Goal: Task Accomplishment & Management: Use online tool/utility

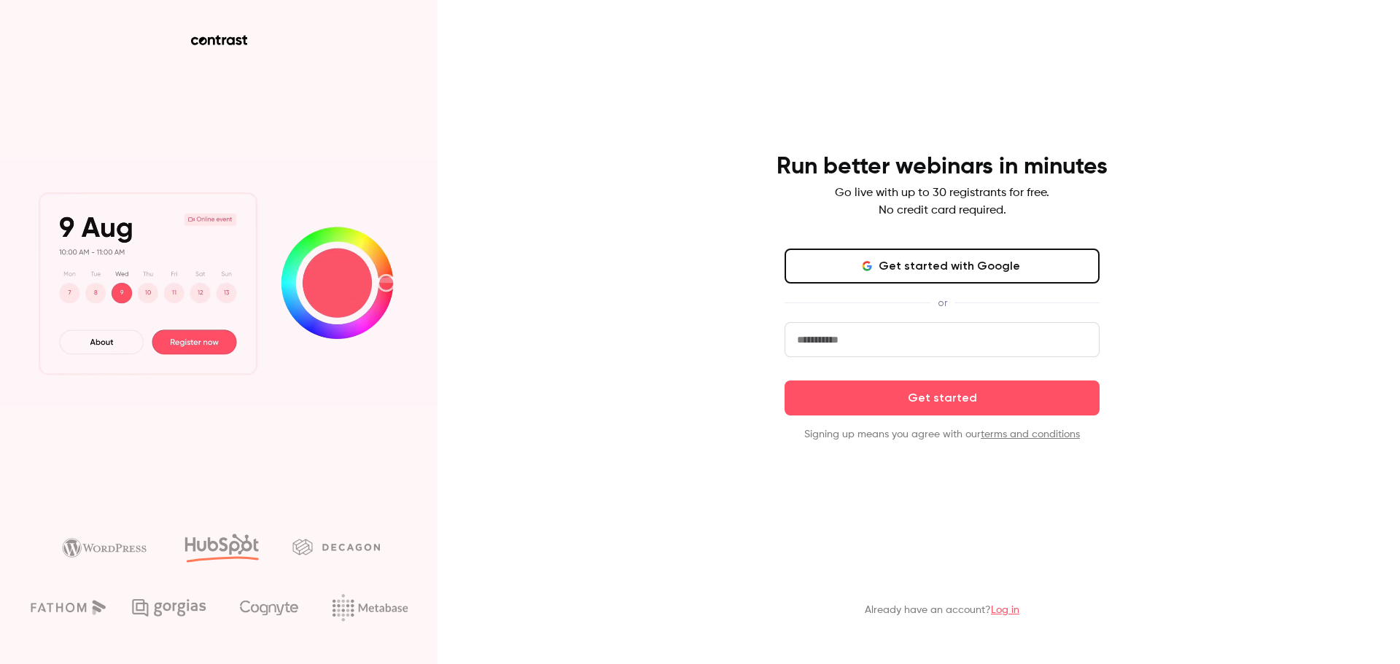
click at [1013, 611] on link "Log in" at bounding box center [1005, 610] width 28 height 10
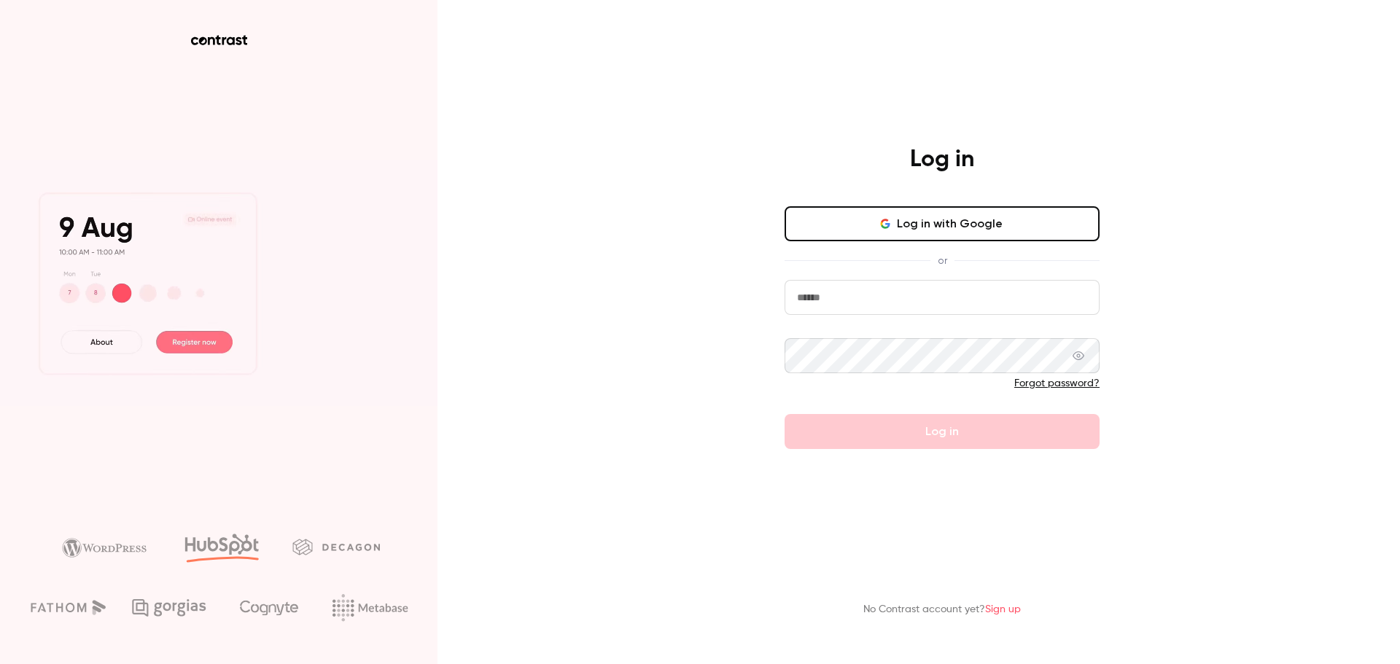
click at [991, 233] on button "Log in with Google" at bounding box center [941, 223] width 315 height 35
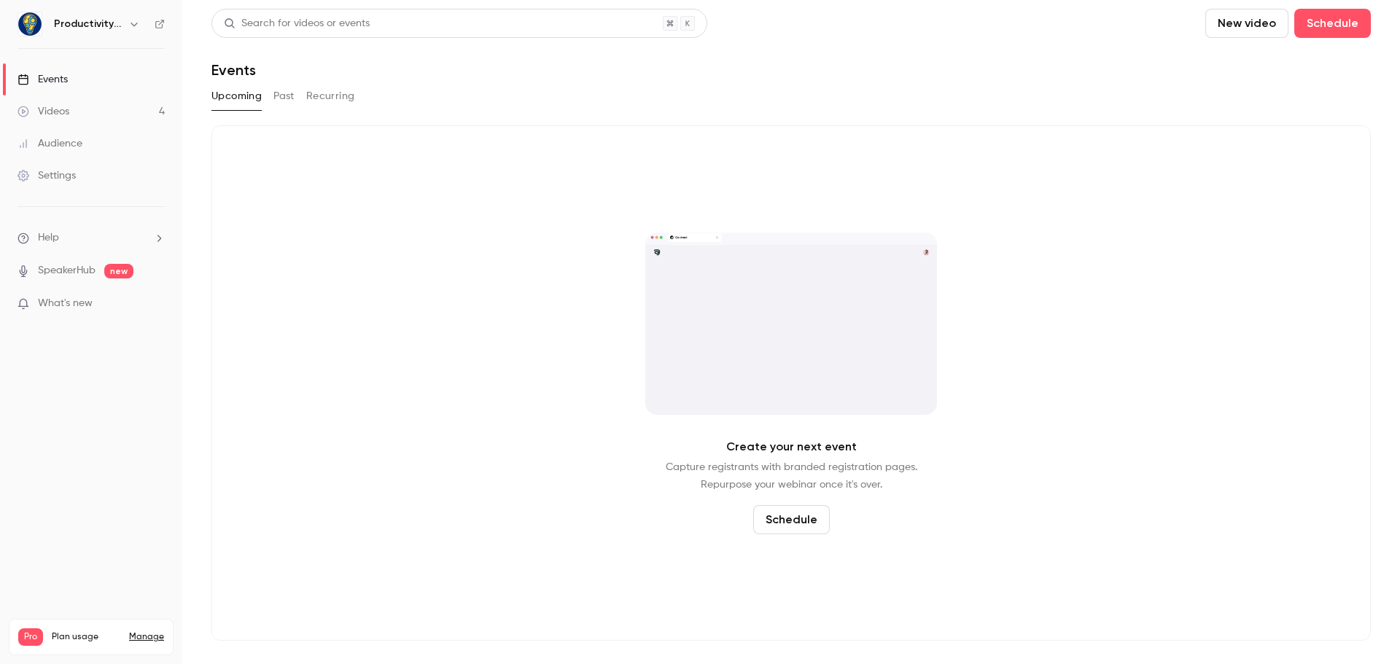
click at [74, 272] on link "SpeakerHub" at bounding box center [67, 270] width 58 height 15
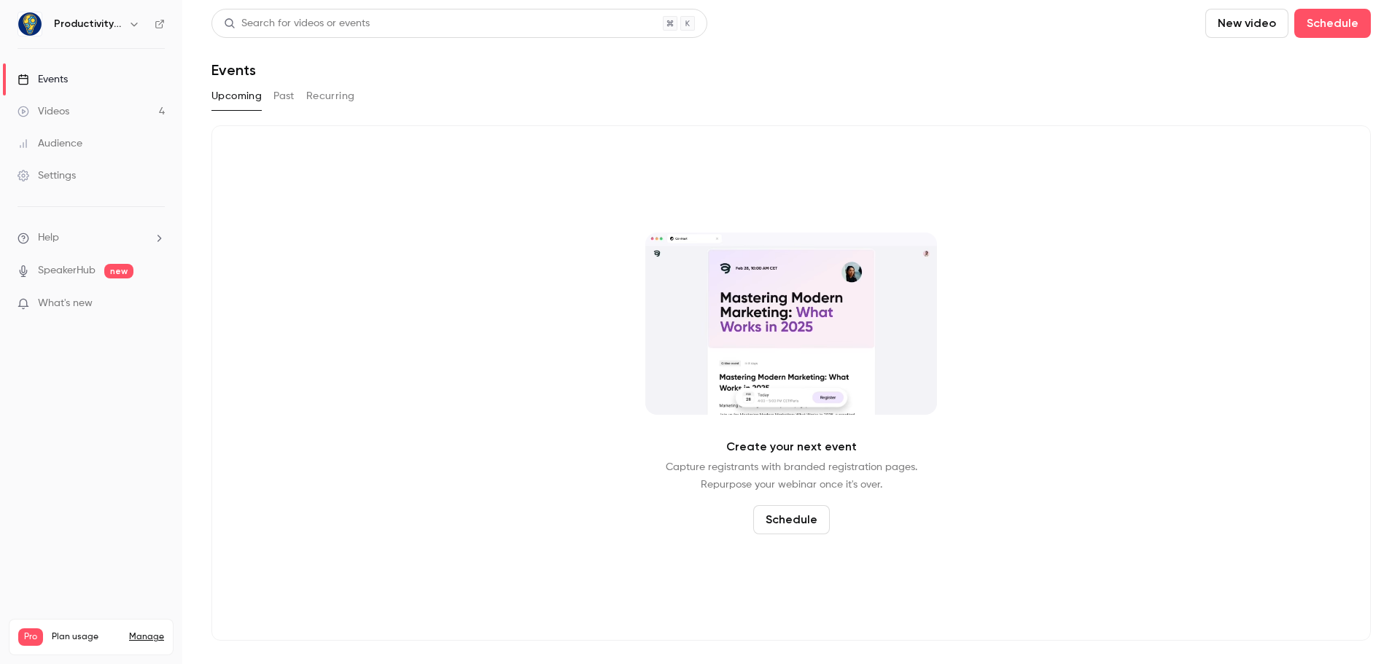
click at [66, 111] on div "Videos" at bounding box center [43, 111] width 52 height 15
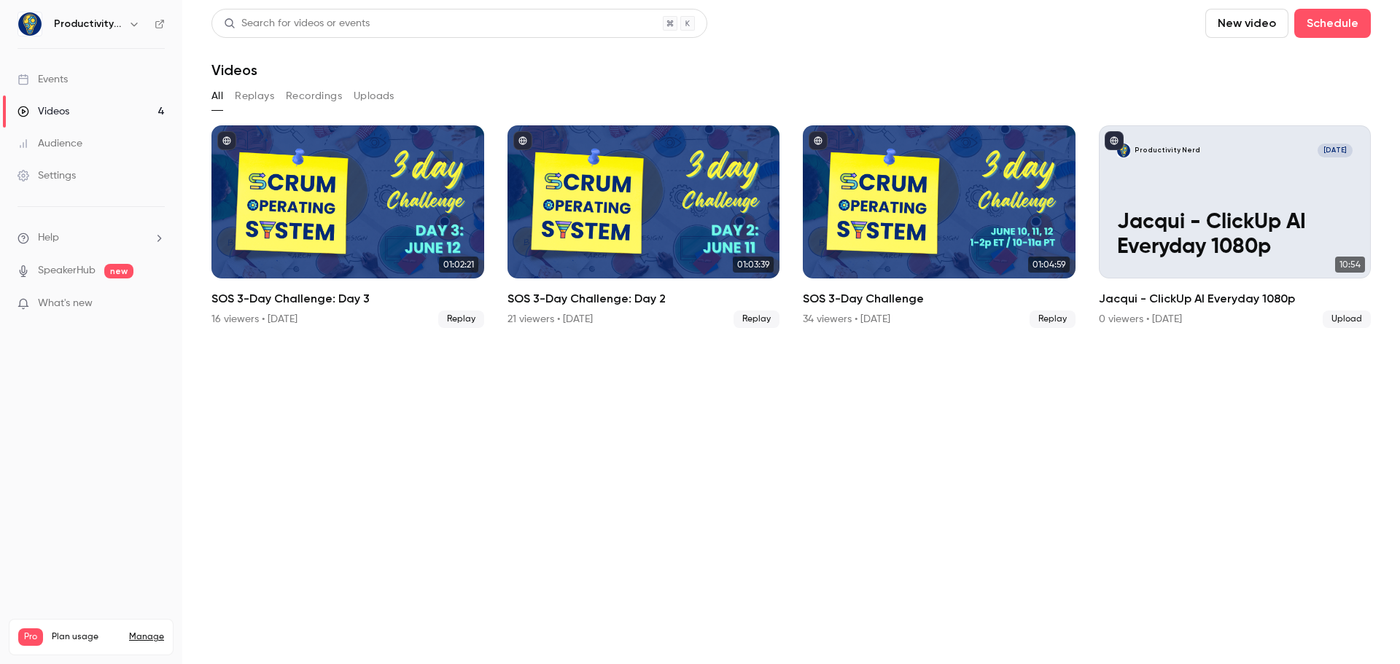
click at [65, 83] on div "Events" at bounding box center [42, 79] width 50 height 15
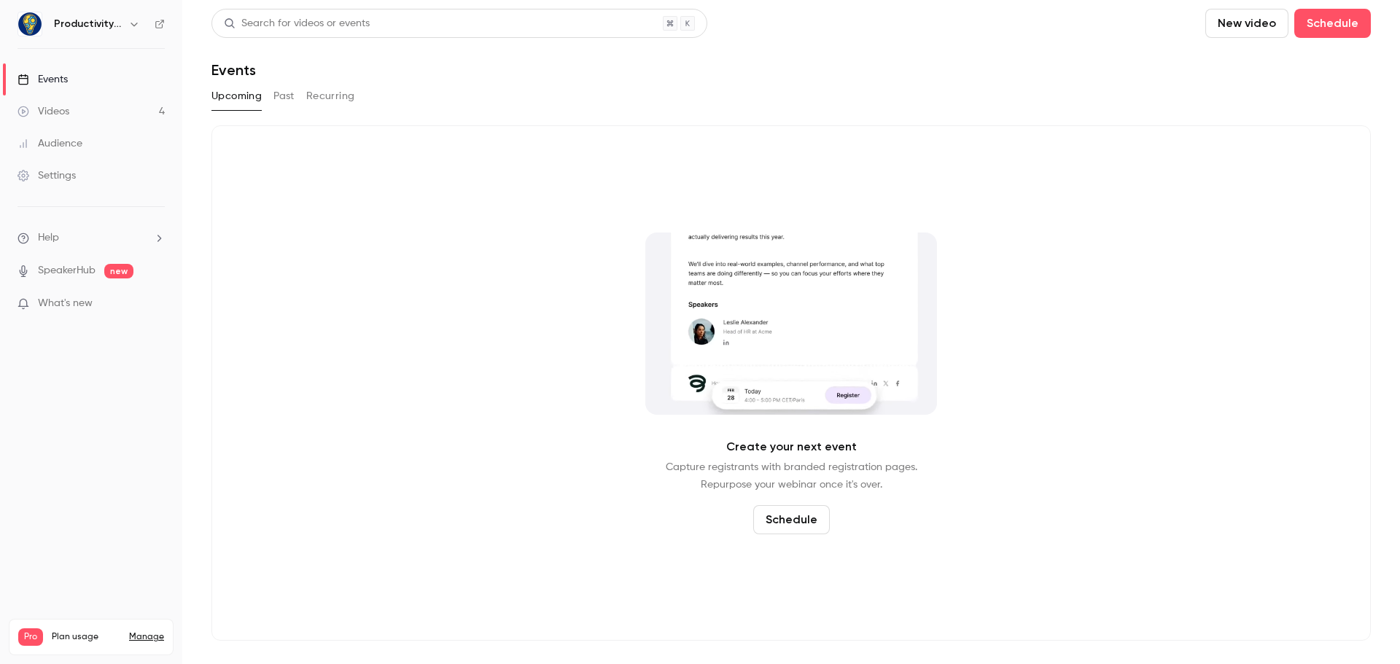
click at [69, 112] on div "Videos" at bounding box center [43, 111] width 52 height 15
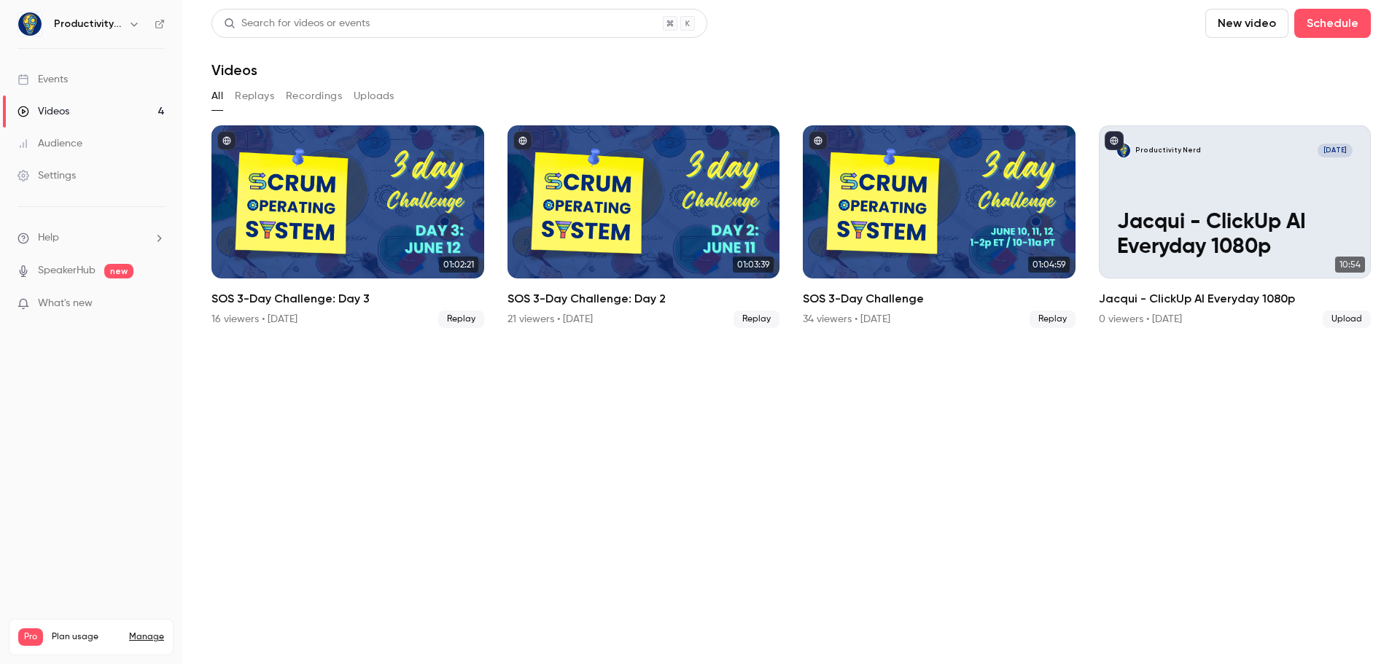
click at [259, 97] on button "Replays" at bounding box center [254, 96] width 39 height 23
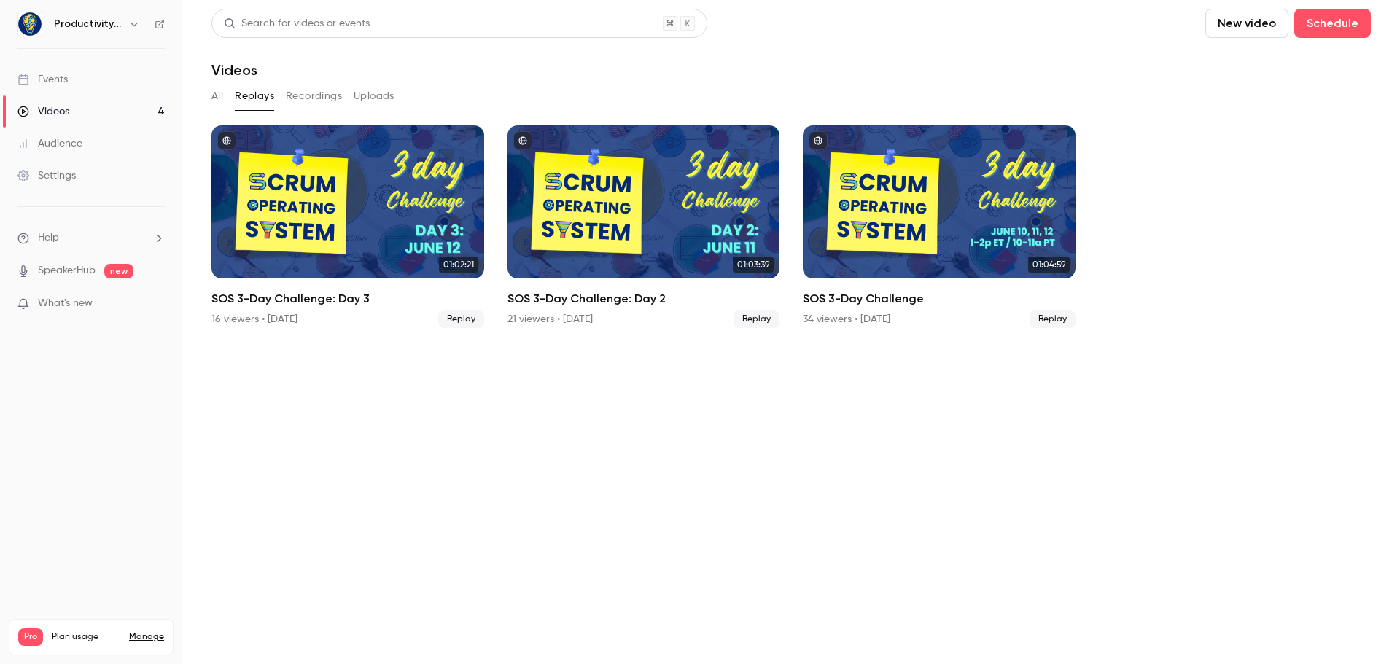
click at [305, 91] on button "Recordings" at bounding box center [314, 96] width 56 height 23
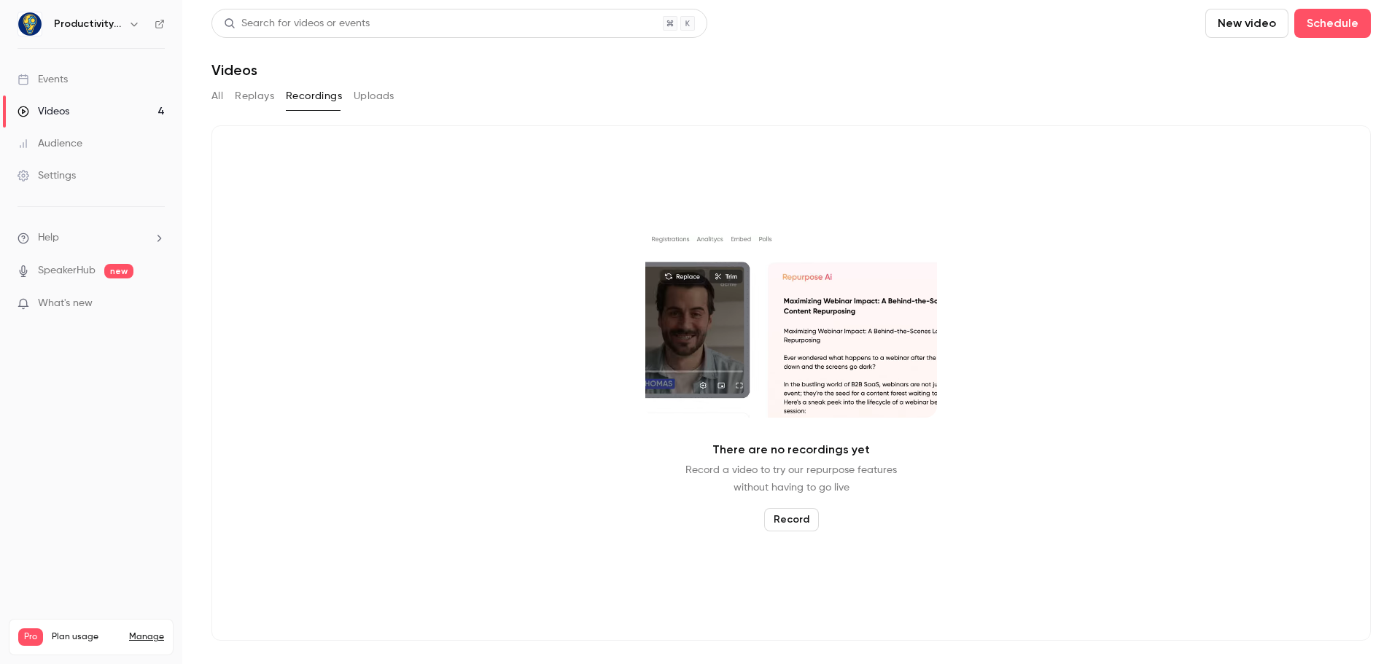
click at [376, 91] on button "Uploads" at bounding box center [374, 96] width 41 height 23
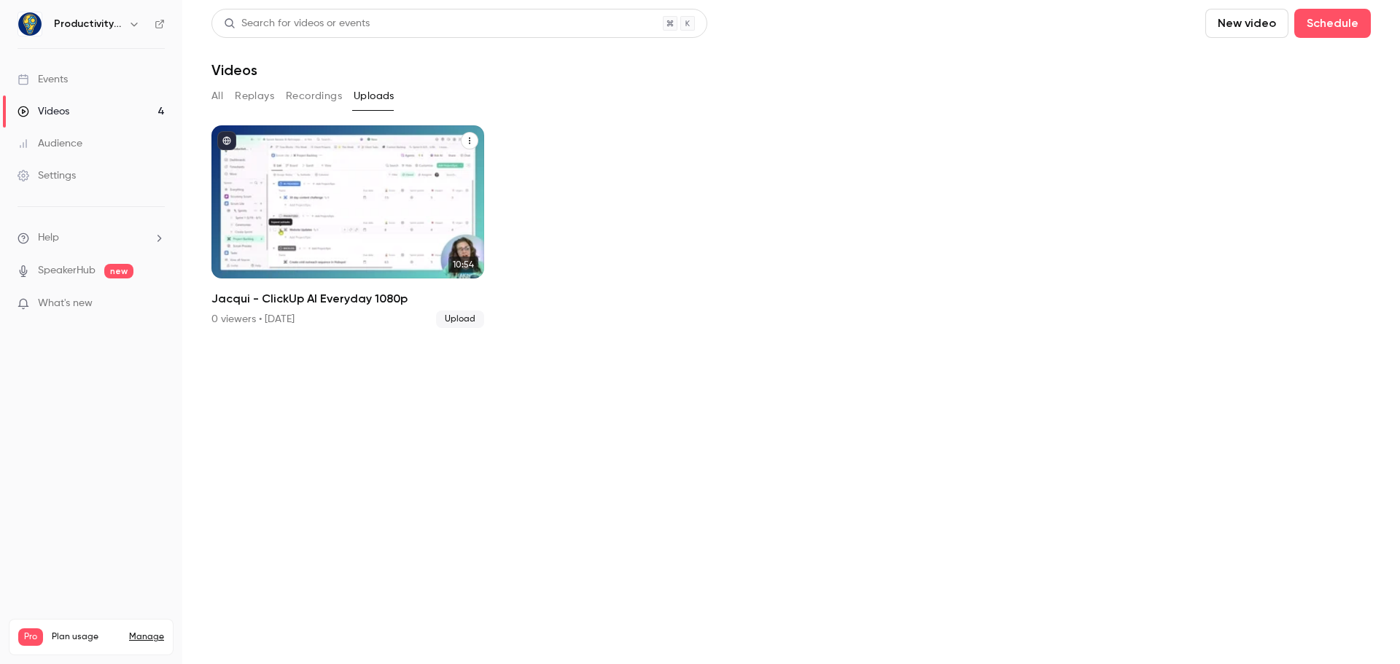
click at [473, 139] on icon "Jacqui - ClickUp AI Everyday 1080p" at bounding box center [469, 140] width 9 height 9
click at [241, 183] on div at bounding box center [700, 332] width 1400 height 664
click at [230, 138] on icon "published" at bounding box center [227, 141] width 8 height 8
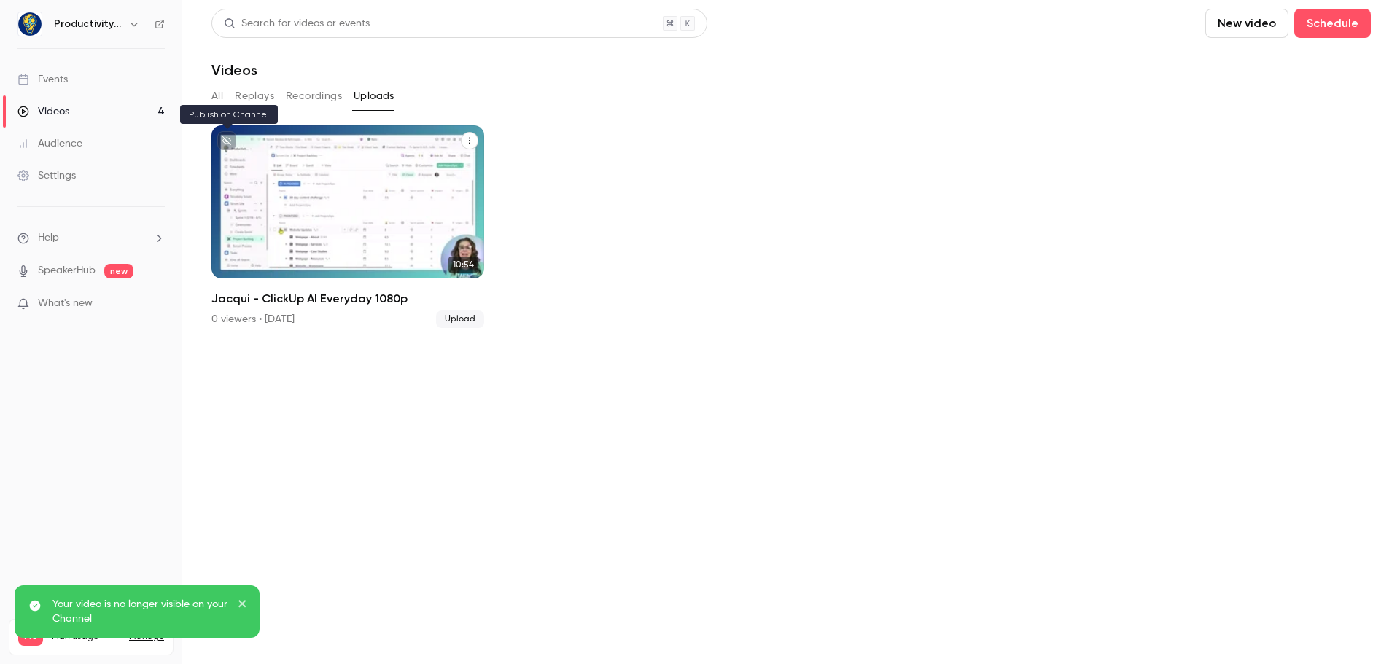
click at [232, 141] on button "unpublished" at bounding box center [226, 140] width 19 height 19
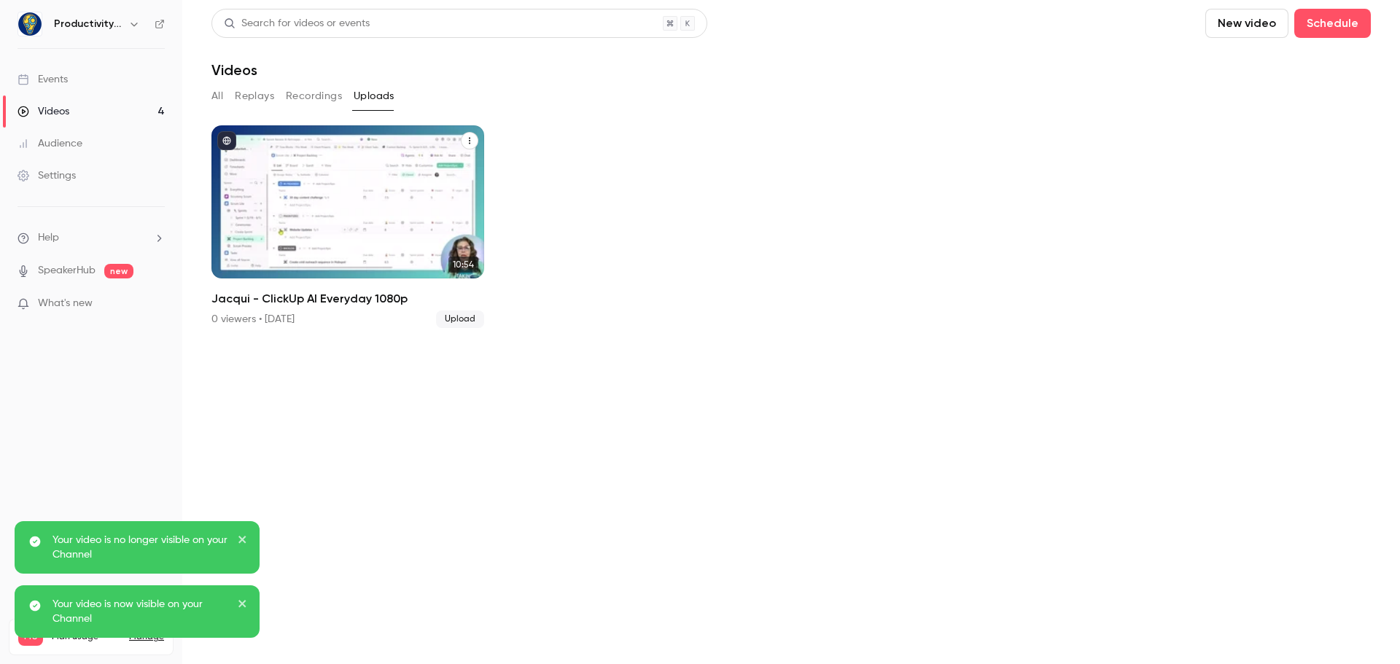
click at [334, 222] on p "Jacqui - ClickUp AI Everyday 1080p" at bounding box center [347, 236] width 235 height 50
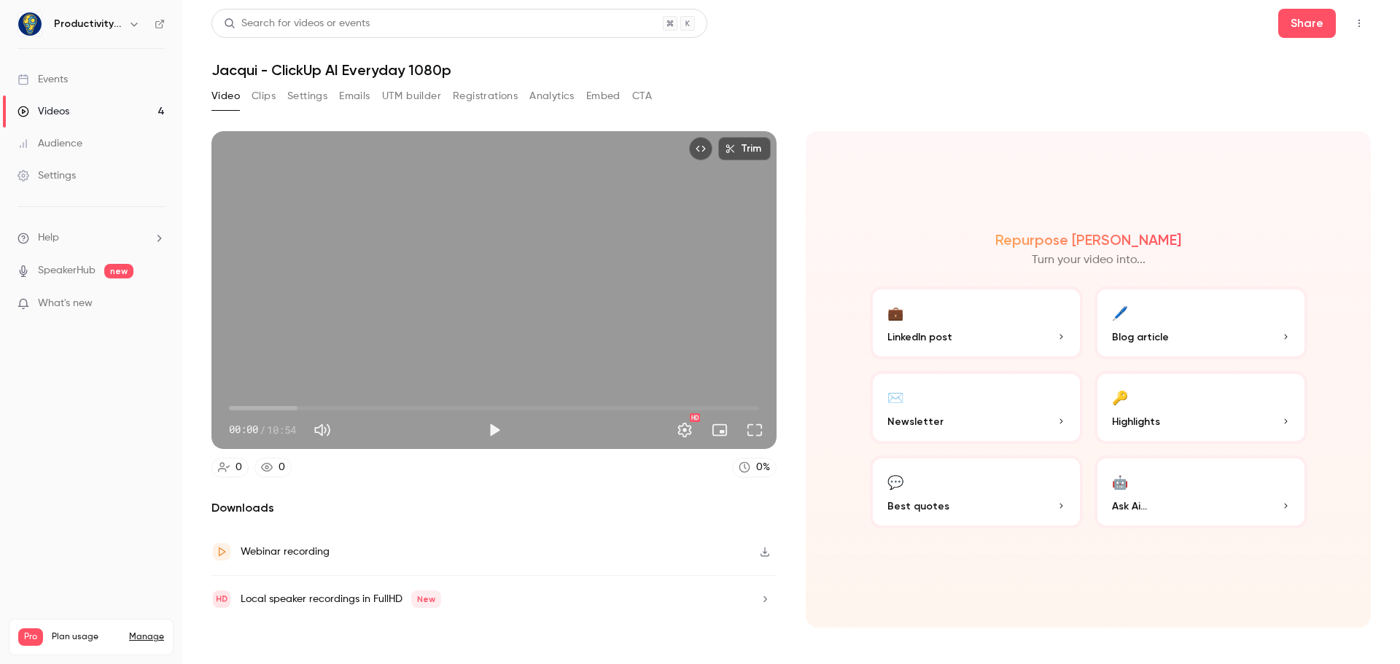
click at [305, 91] on button "Settings" at bounding box center [307, 96] width 40 height 23
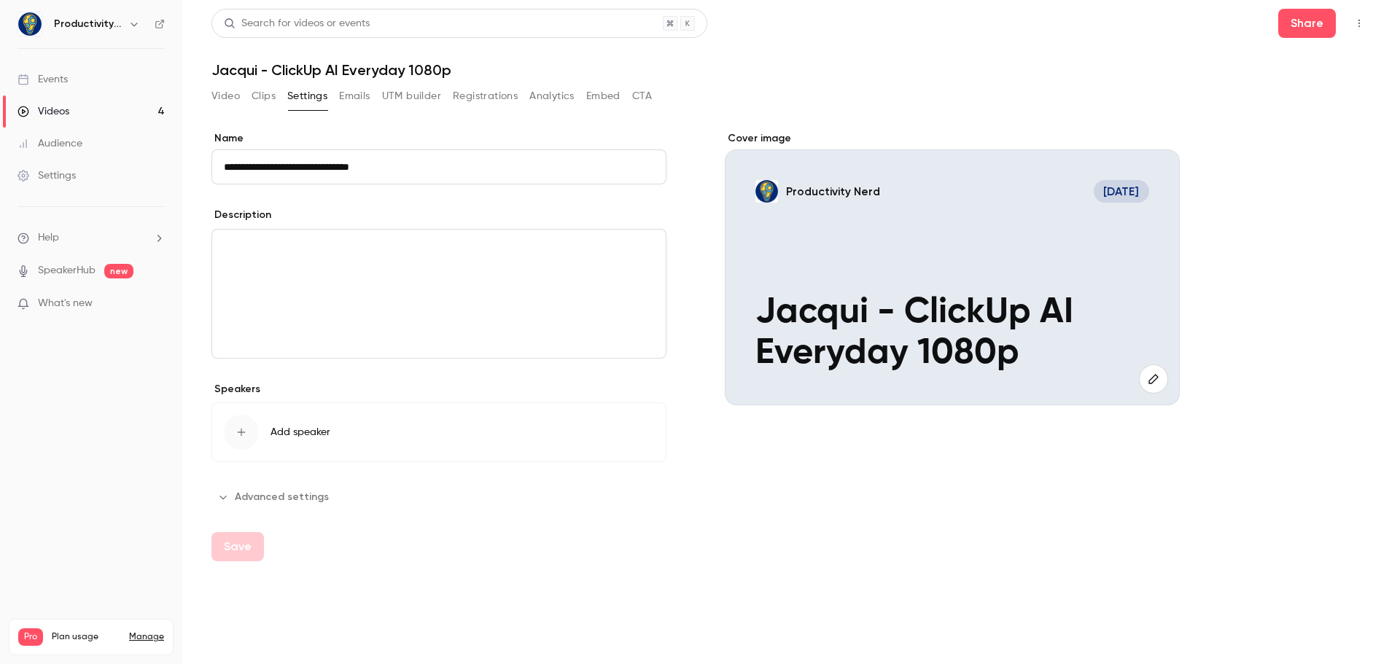
click at [268, 98] on button "Clips" at bounding box center [263, 96] width 24 height 23
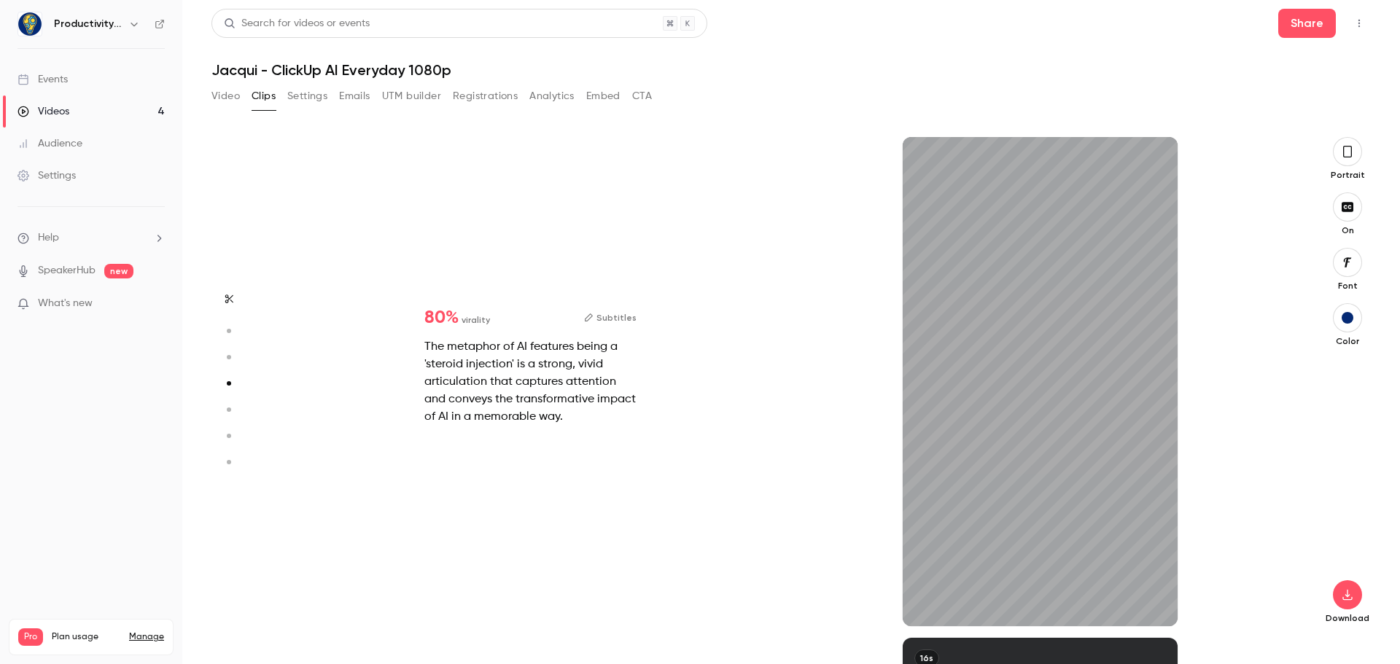
scroll to position [1551, 0]
type input "*"
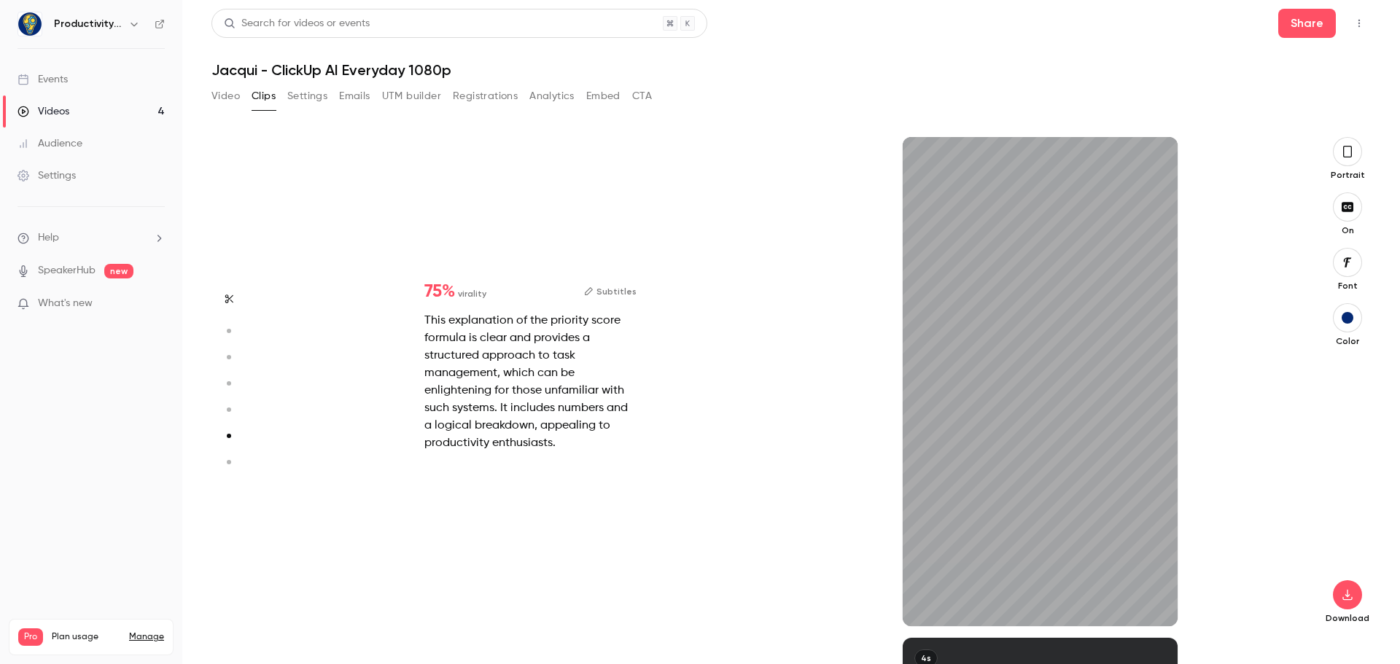
type input "*"
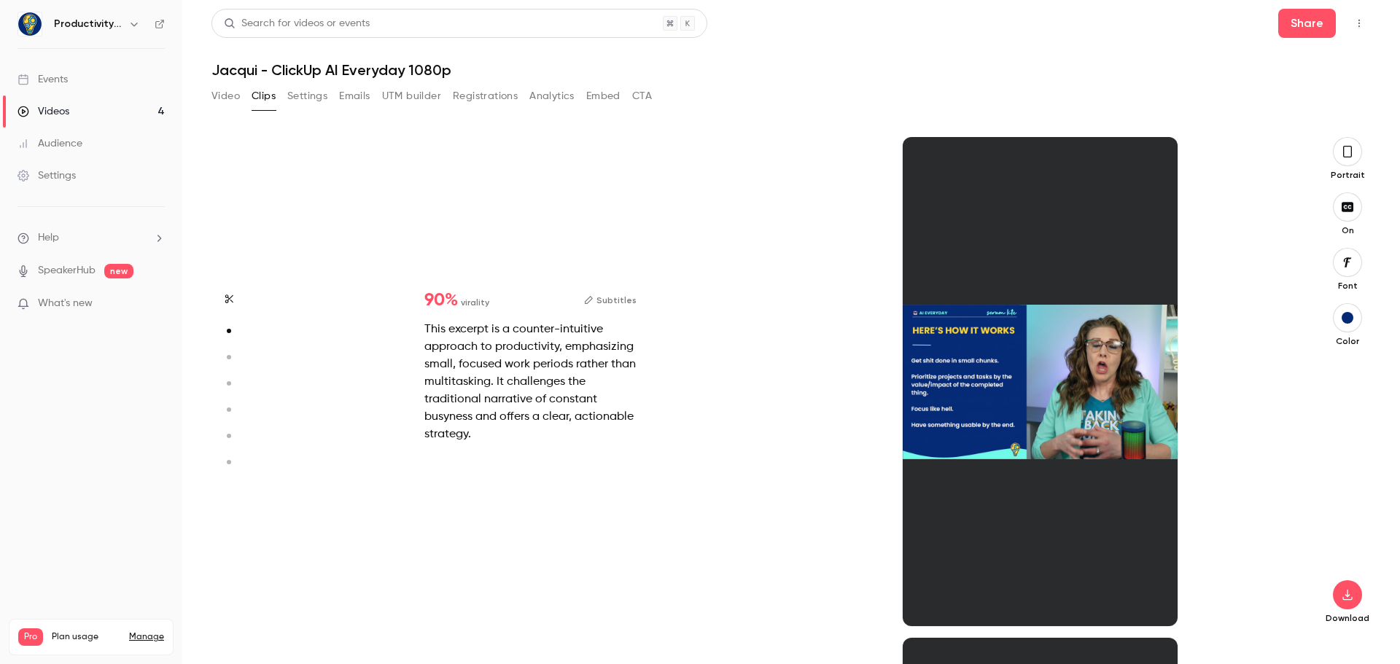
scroll to position [501, 0]
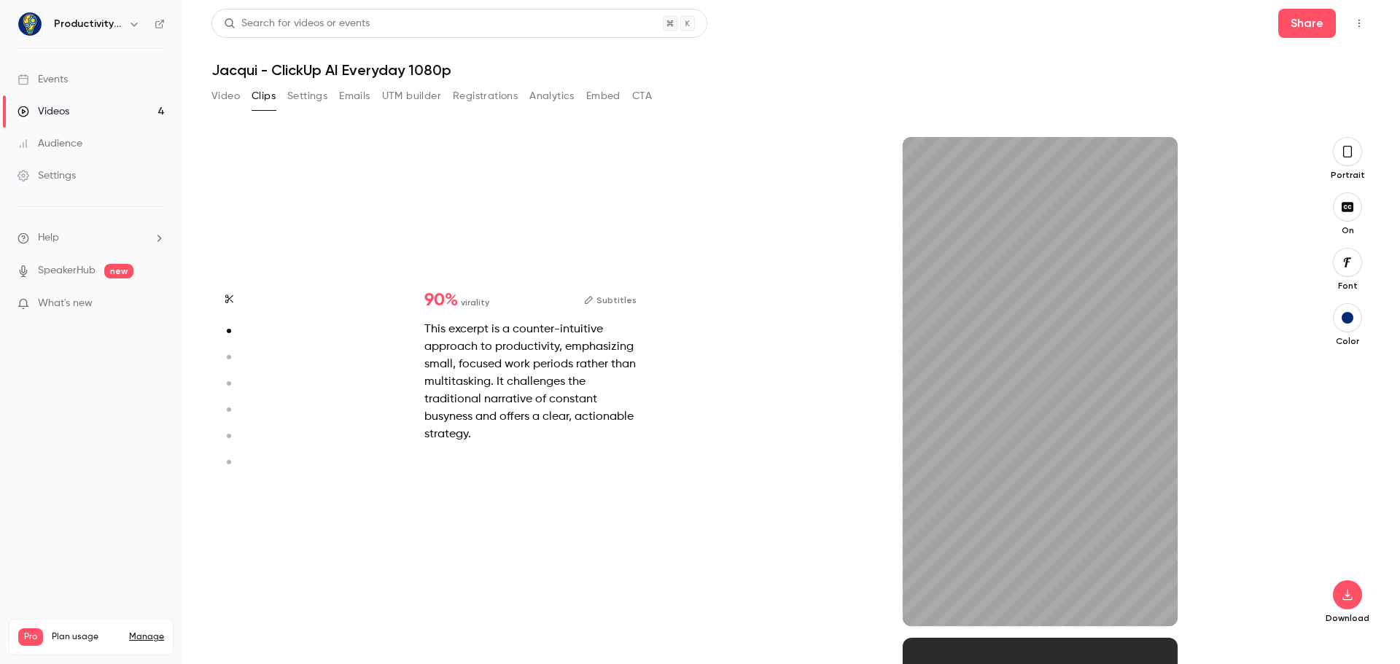
type input "***"
click at [305, 89] on button "Settings" at bounding box center [307, 96] width 40 height 23
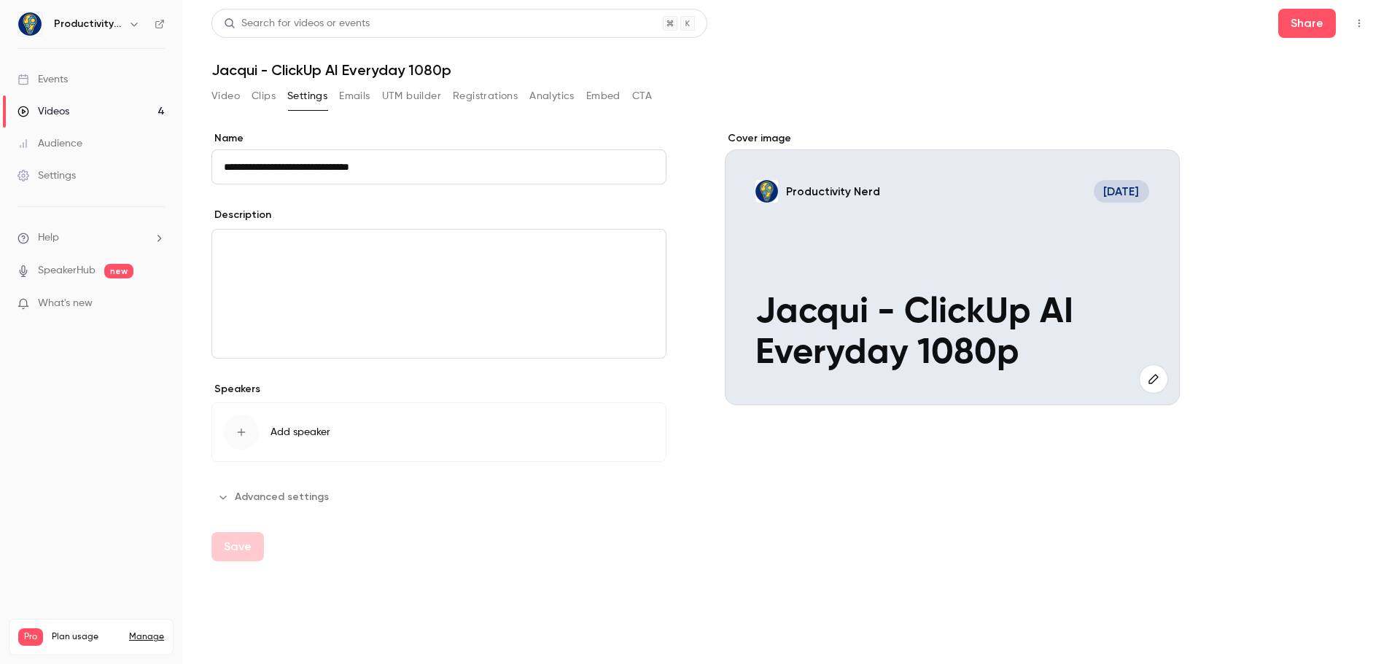
click at [480, 94] on button "Registrations" at bounding box center [485, 96] width 65 height 23
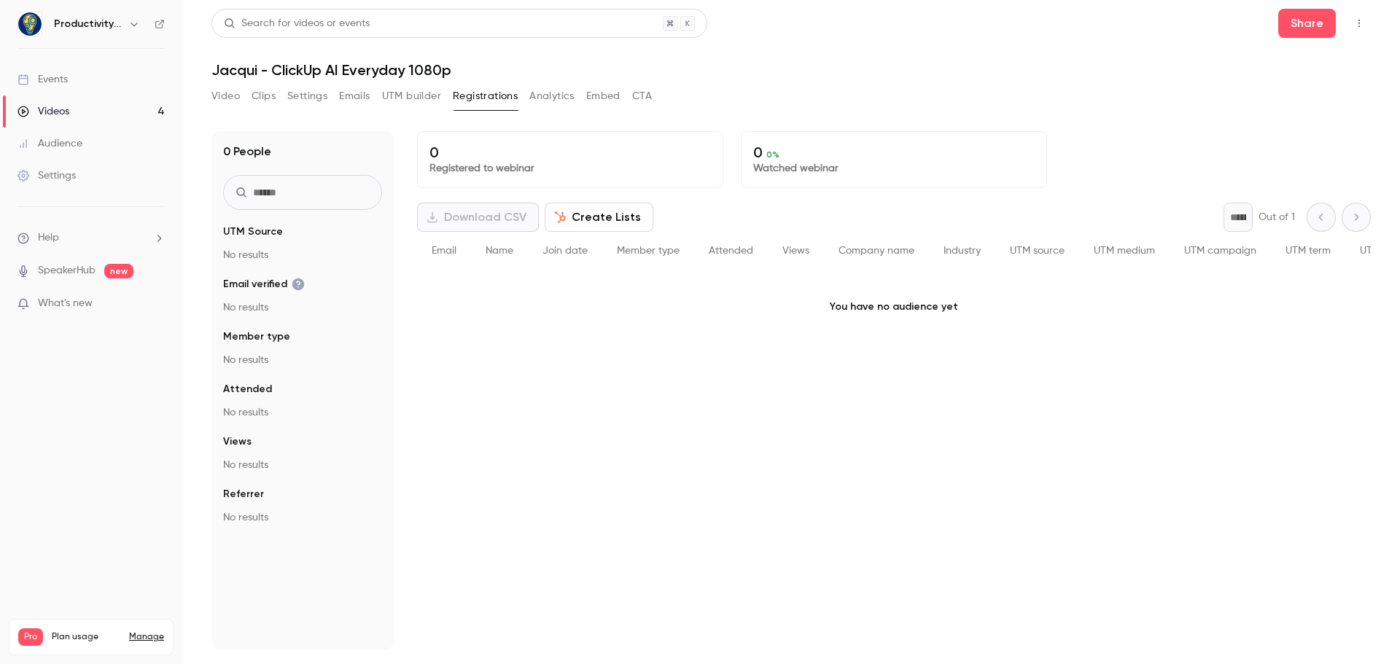
click at [544, 100] on button "Analytics" at bounding box center [551, 96] width 45 height 23
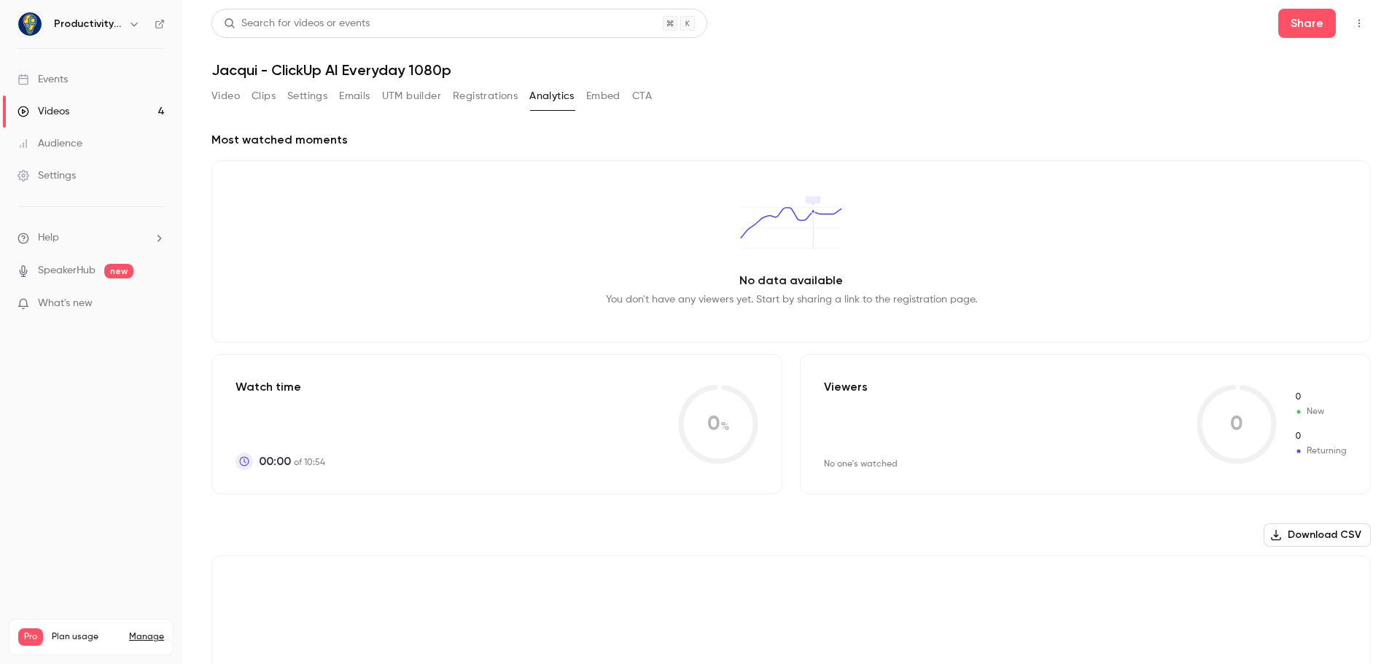
click at [599, 93] on button "Embed" at bounding box center [603, 96] width 34 height 23
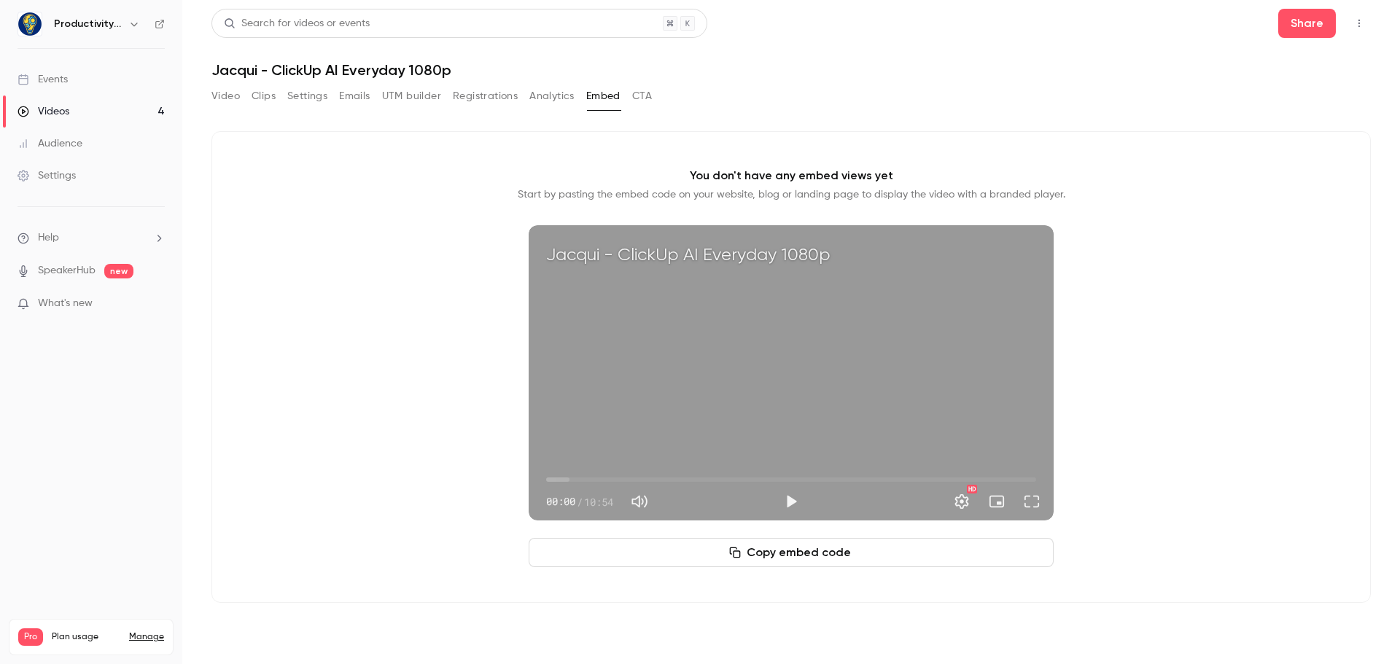
click at [226, 94] on button "Video" at bounding box center [225, 96] width 28 height 23
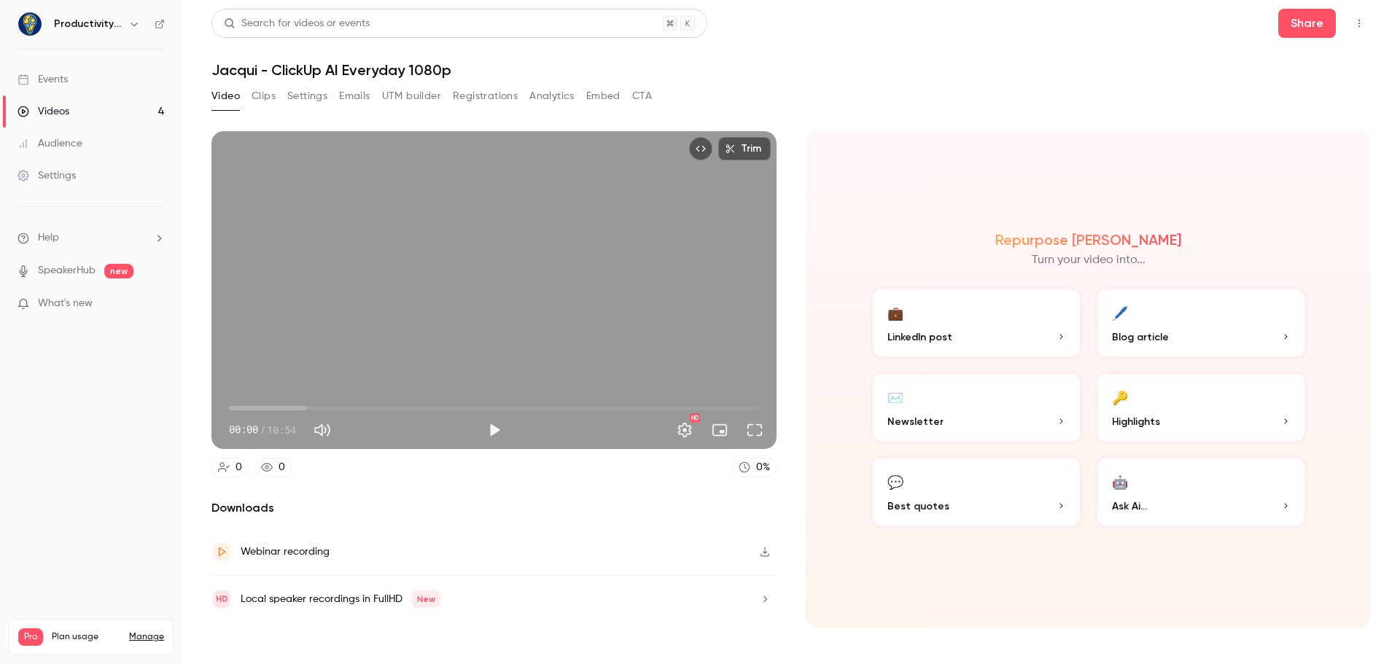
click at [54, 112] on div "Videos" at bounding box center [43, 111] width 52 height 15
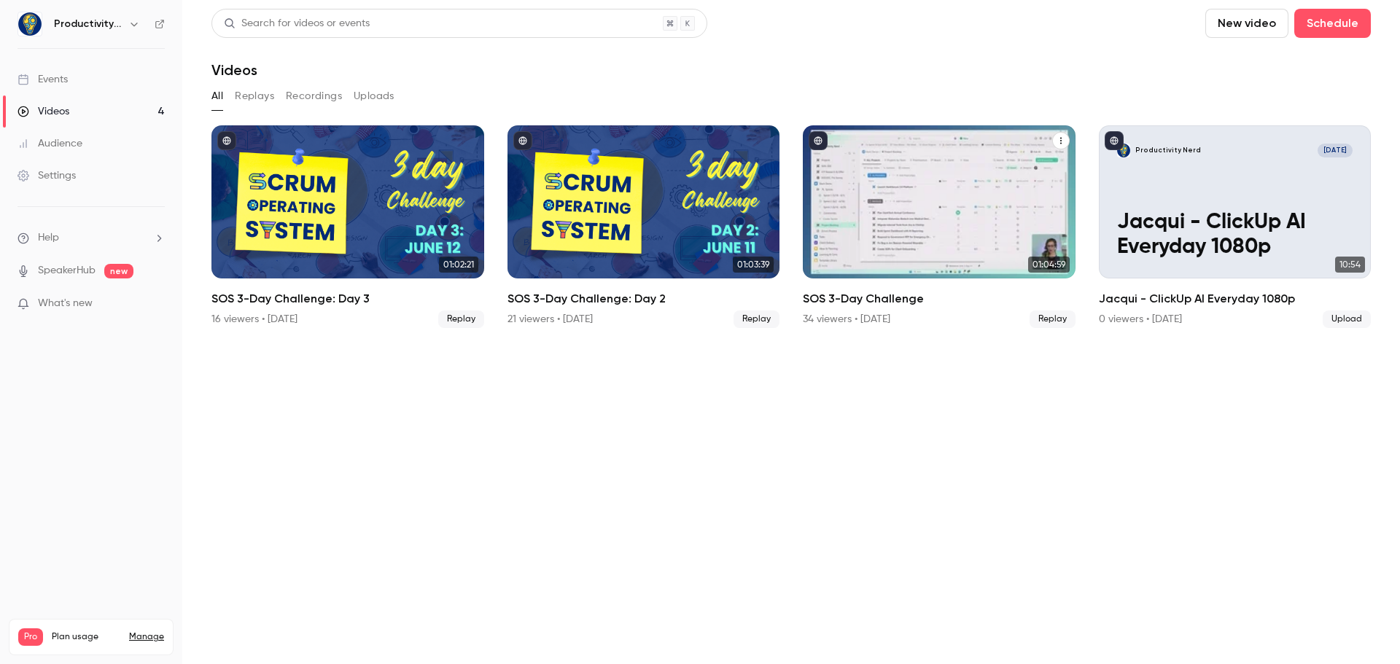
click at [918, 240] on div "SOS 3-Day Challenge" at bounding box center [939, 201] width 273 height 153
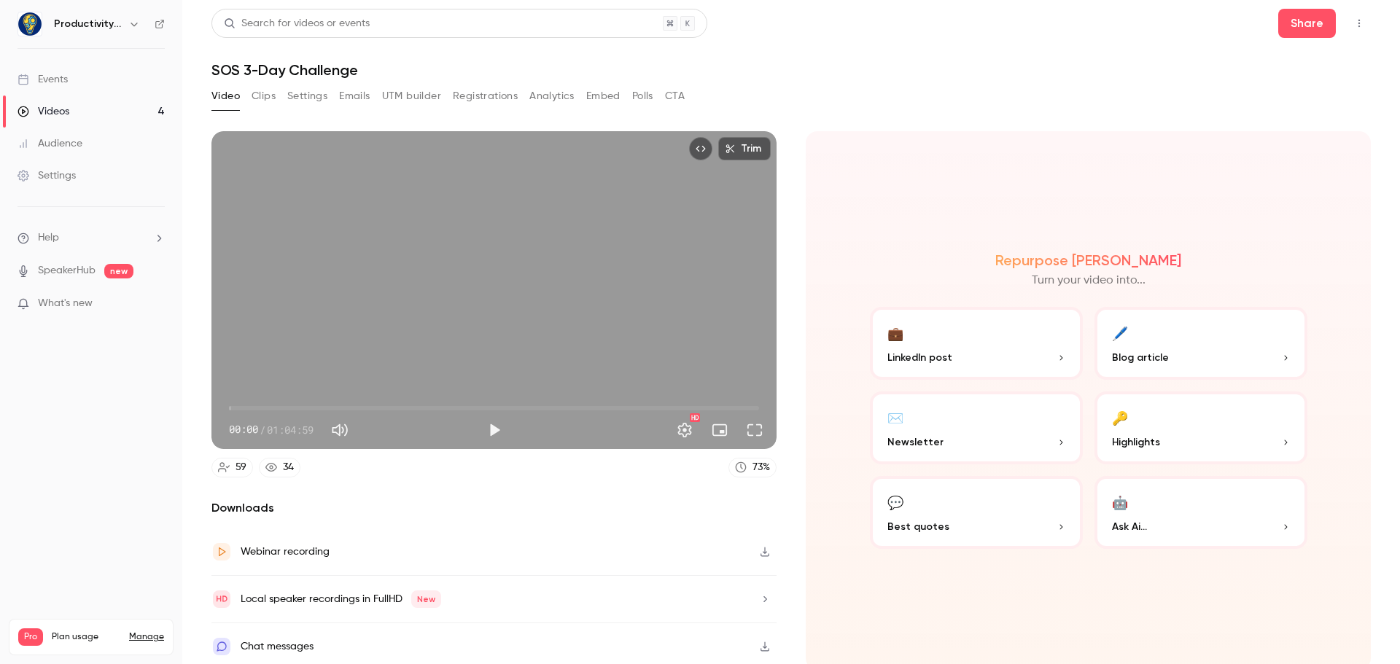
scroll to position [3, 0]
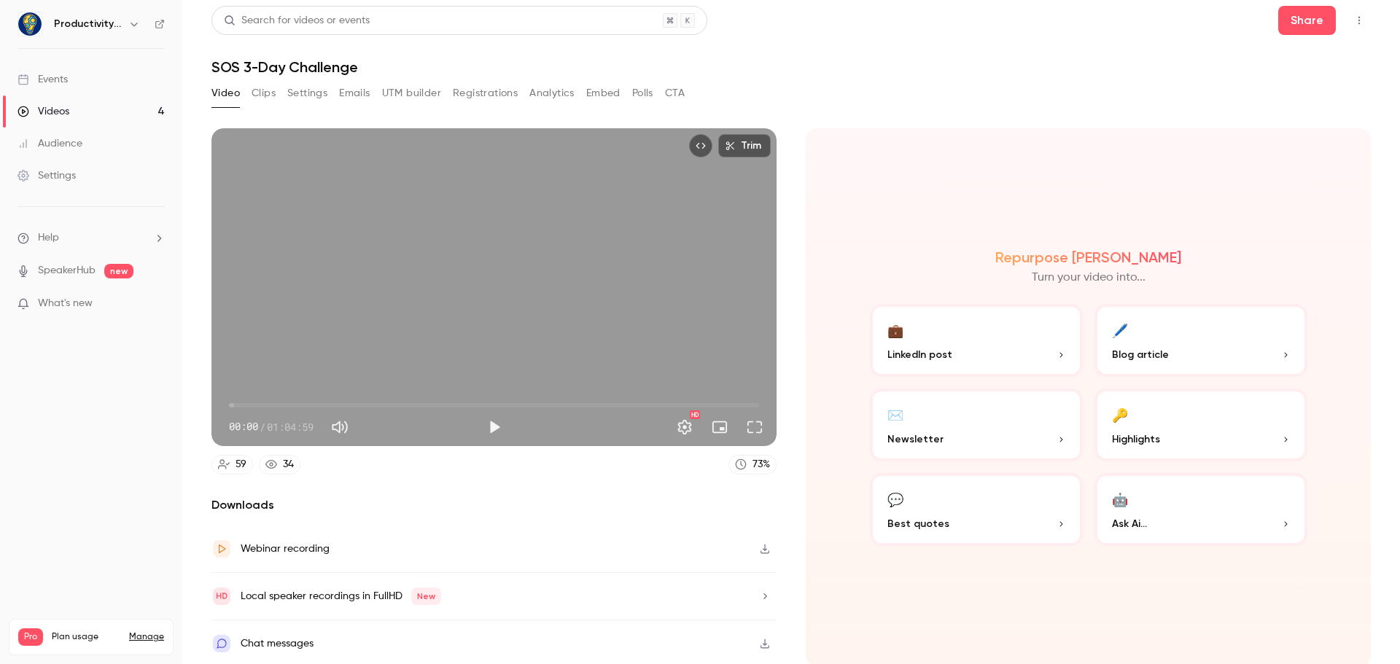
click at [684, 94] on button "CTA" at bounding box center [675, 93] width 20 height 23
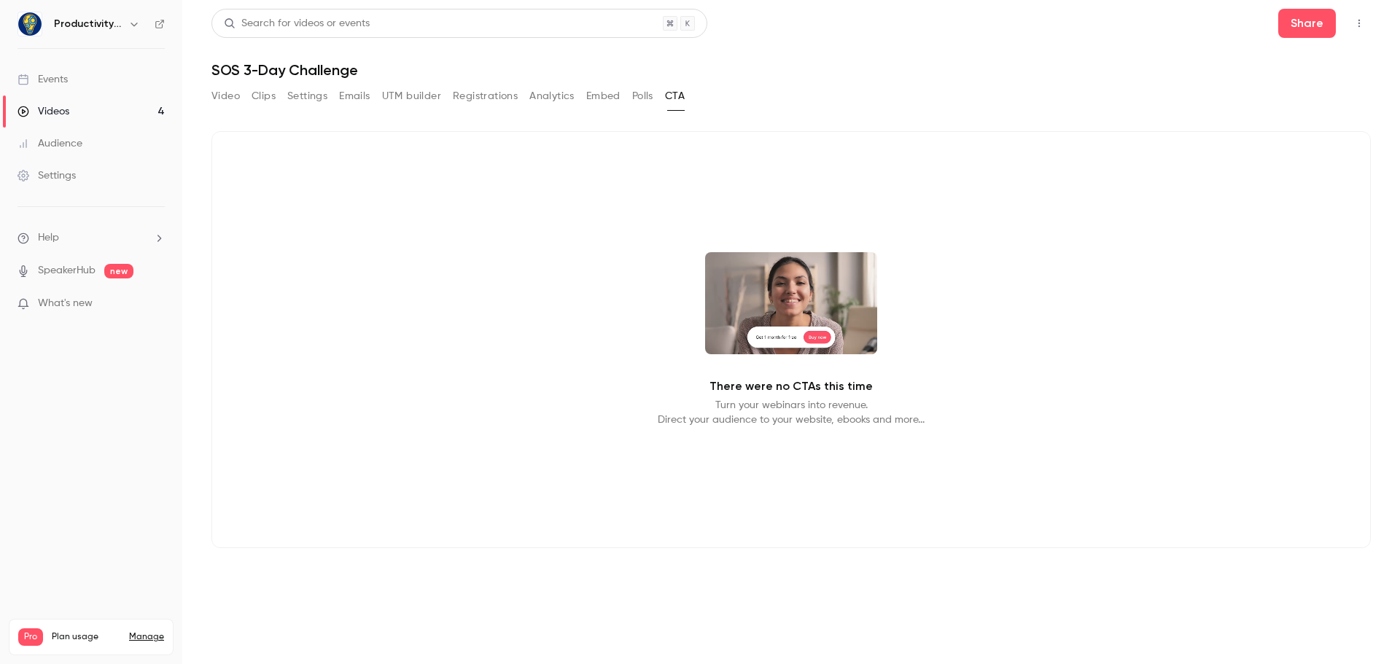
click at [645, 96] on button "Polls" at bounding box center [642, 96] width 21 height 23
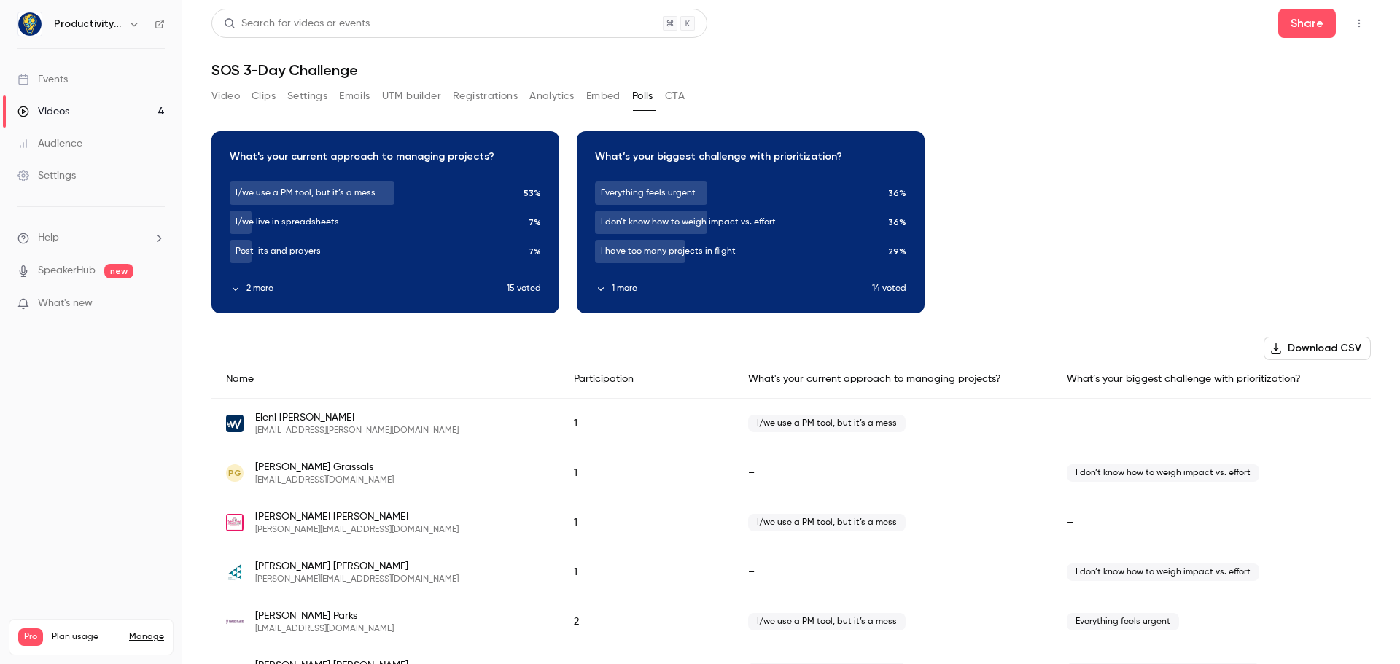
click at [493, 98] on button "Registrations" at bounding box center [485, 96] width 65 height 23
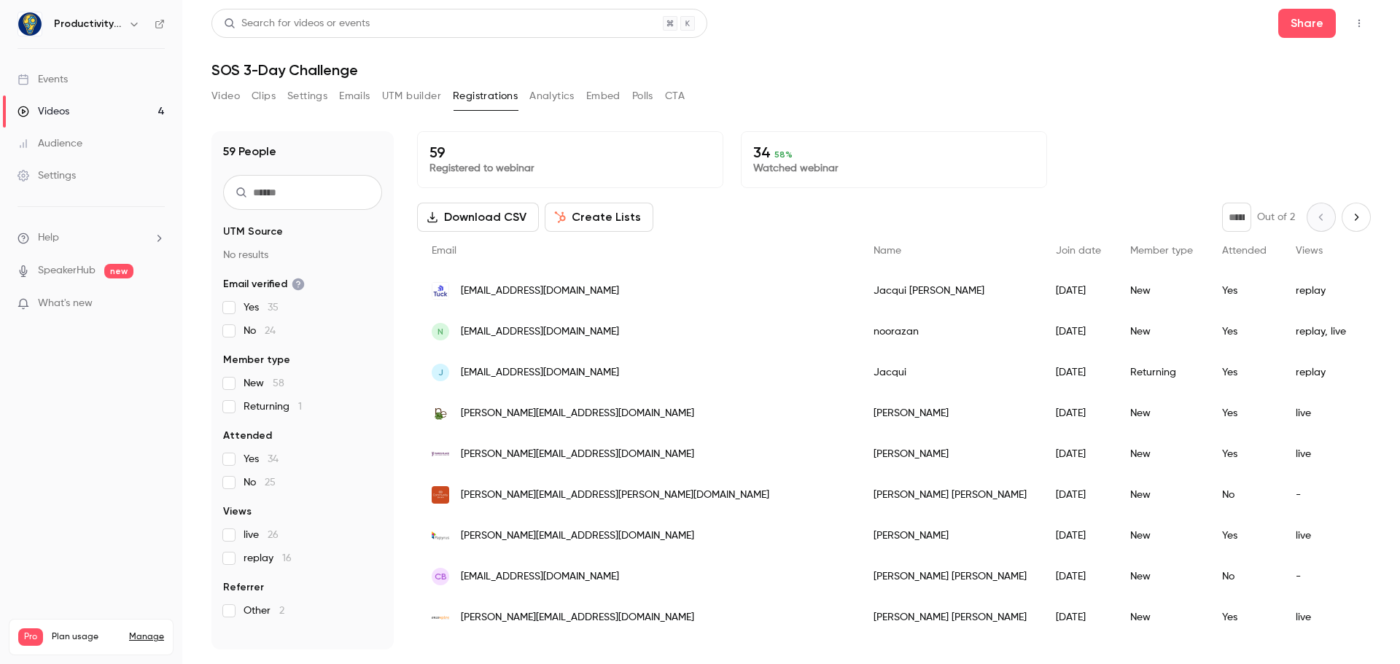
click at [220, 102] on button "Video" at bounding box center [225, 96] width 28 height 23
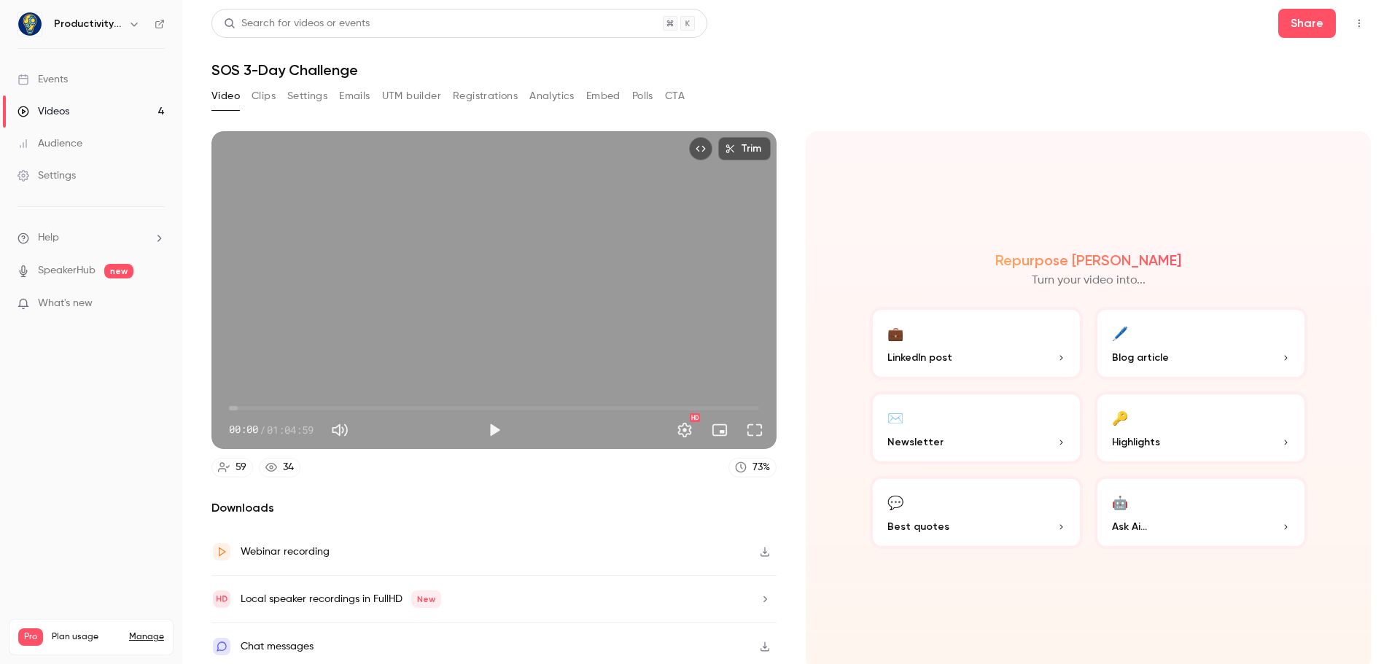
click at [63, 297] on span "What's new" at bounding box center [65, 303] width 55 height 15
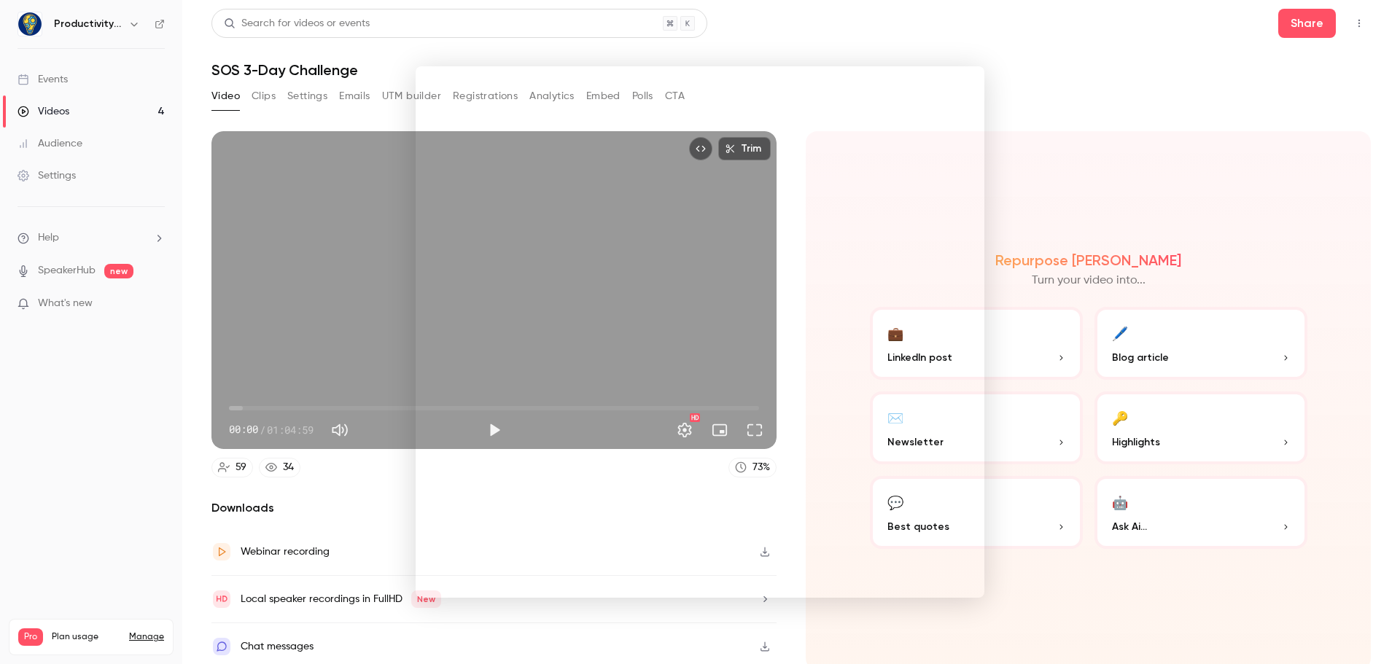
click at [63, 419] on div at bounding box center [700, 332] width 1400 height 664
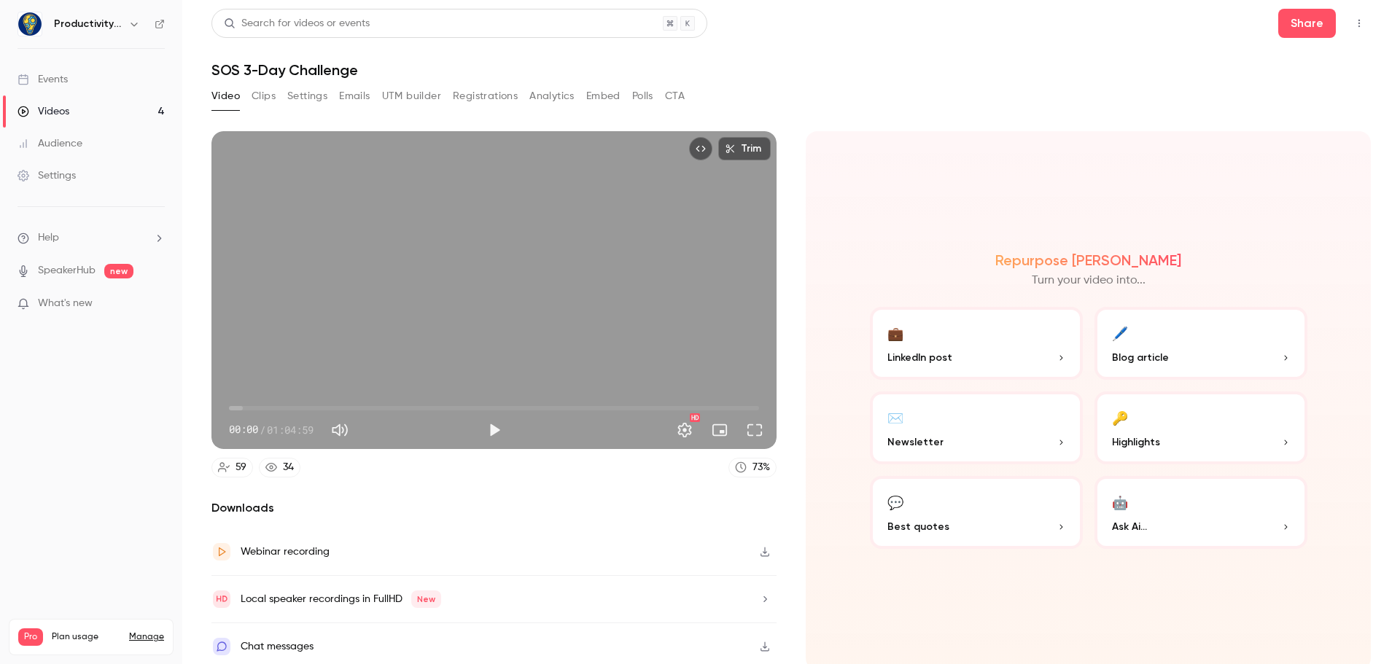
click at [1353, 21] on icon "Top Bar Actions" at bounding box center [1359, 23] width 12 height 10
click at [57, 112] on div at bounding box center [700, 332] width 1400 height 664
click at [57, 112] on div "Videos" at bounding box center [43, 111] width 52 height 15
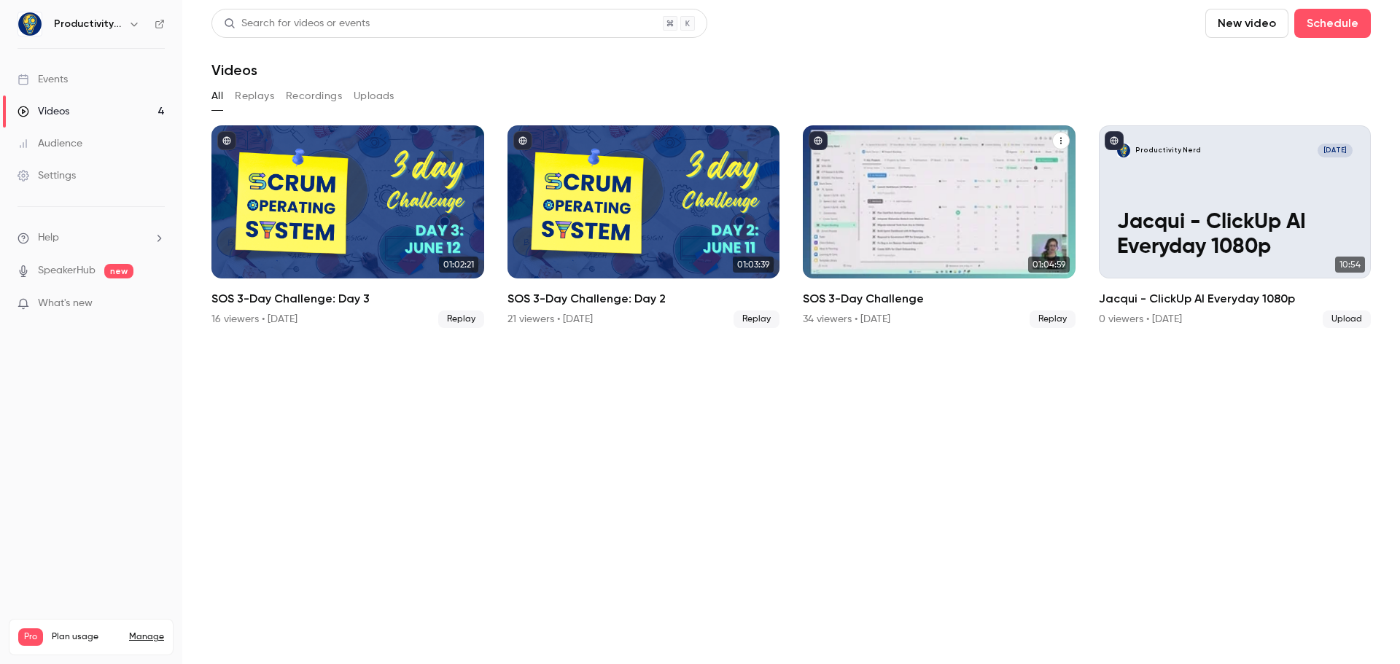
click at [1061, 140] on icon "SOS 3-Day Challenge" at bounding box center [1060, 140] width 9 height 9
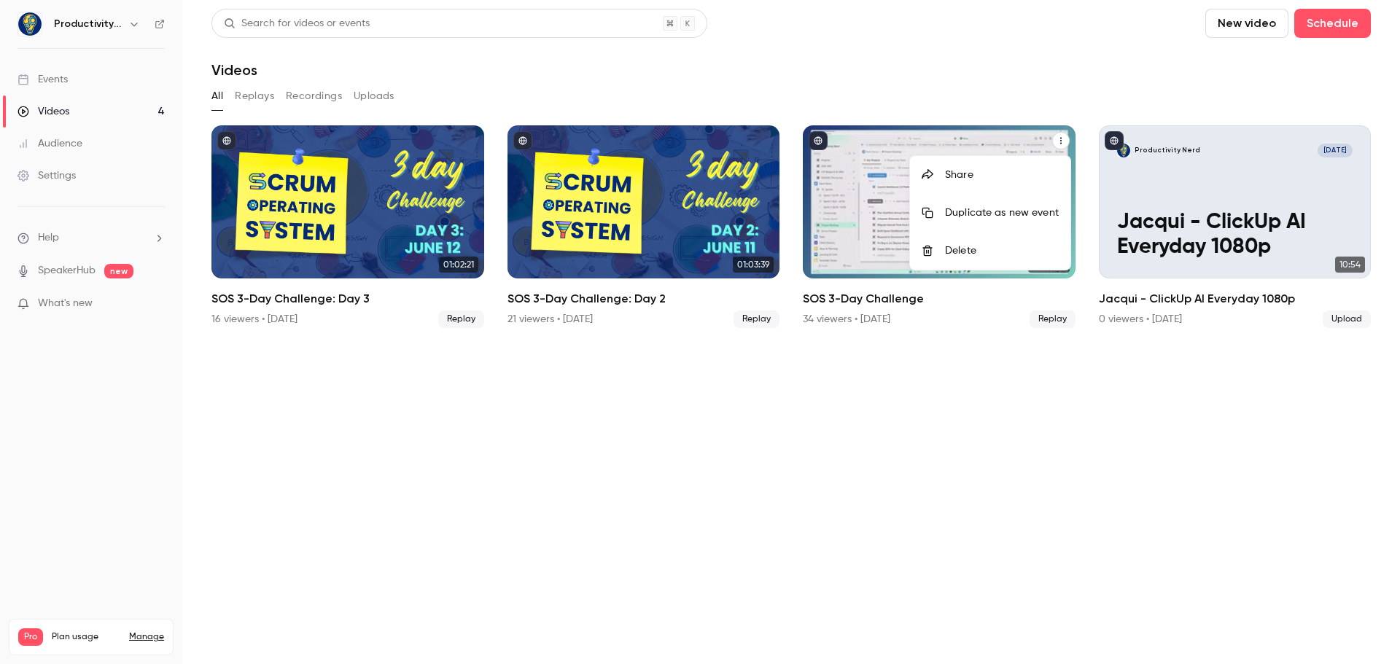
click at [1007, 208] on div "Duplicate as new event" at bounding box center [1002, 213] width 114 height 15
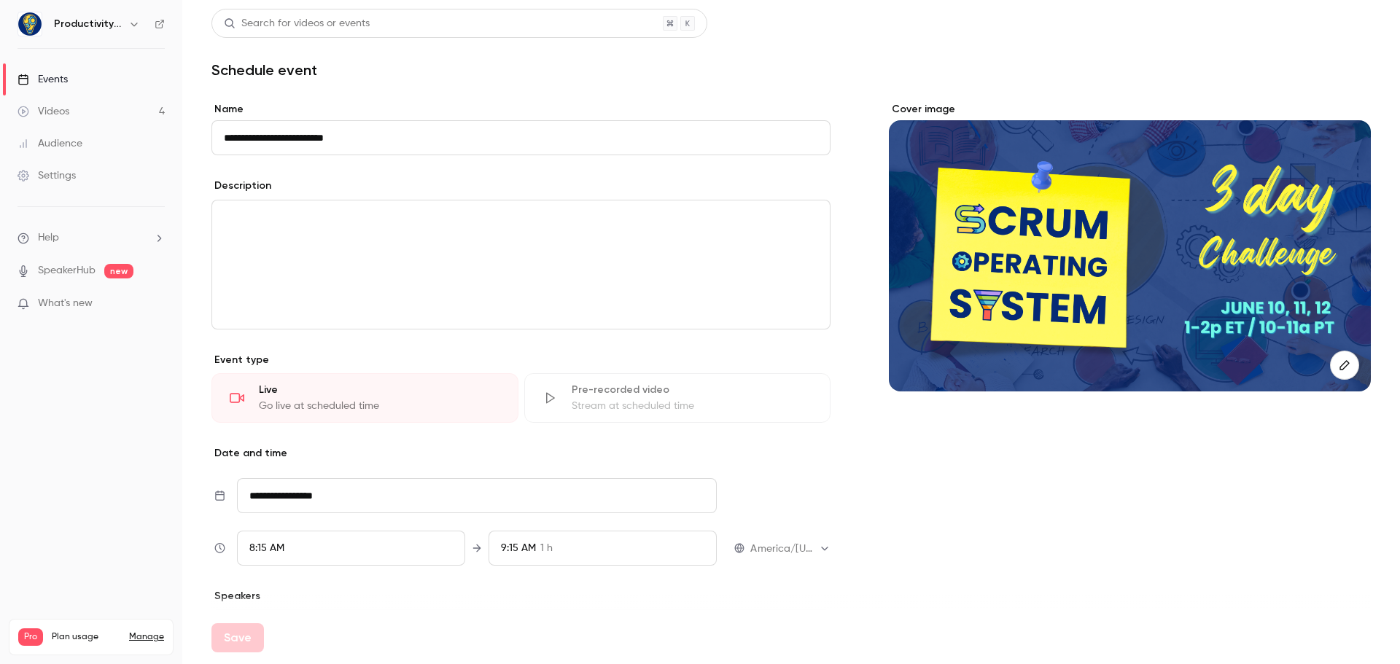
click at [258, 140] on input "**********" at bounding box center [520, 137] width 619 height 35
drag, startPoint x: 264, startPoint y: 137, endPoint x: 123, endPoint y: 125, distance: 141.2
click at [123, 125] on div "**********" at bounding box center [700, 332] width 1400 height 664
click at [391, 129] on input "**********" at bounding box center [520, 137] width 619 height 35
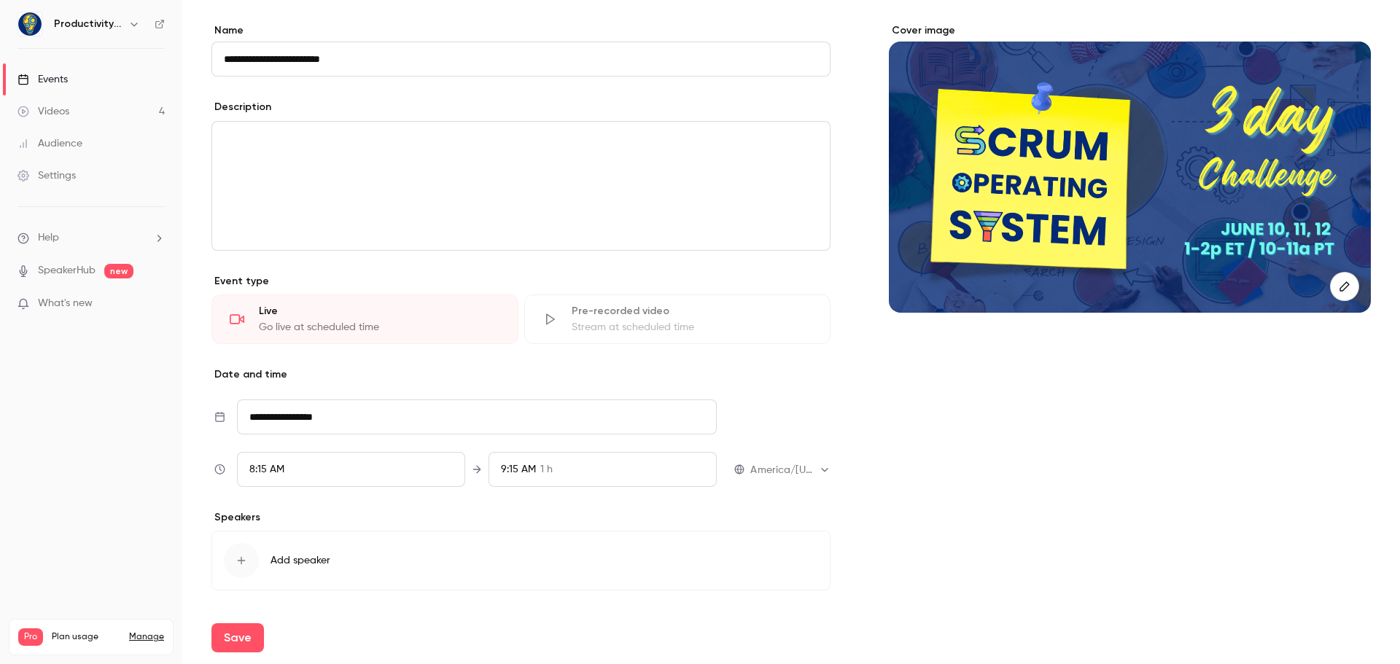
scroll to position [78, 0]
type input "**********"
click at [606, 329] on div "Stream at scheduled time" at bounding box center [691, 328] width 241 height 15
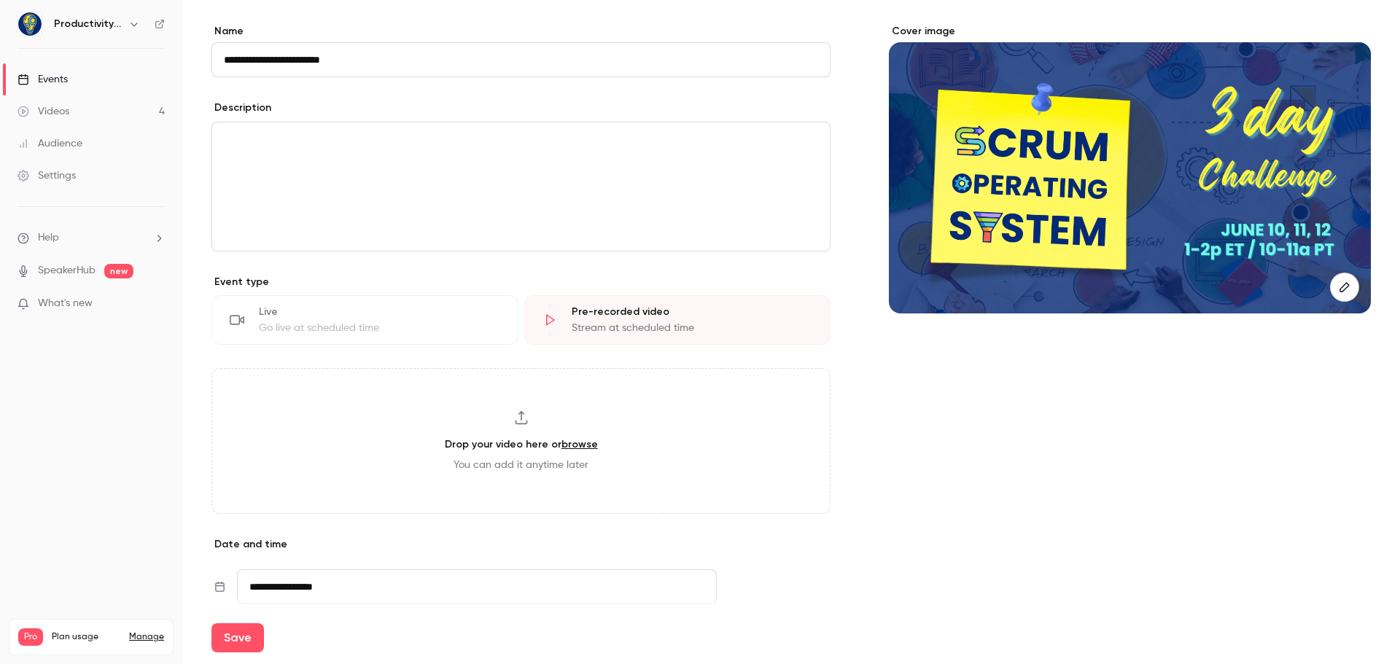
click at [404, 302] on div "Live Go live at scheduled time" at bounding box center [364, 320] width 307 height 50
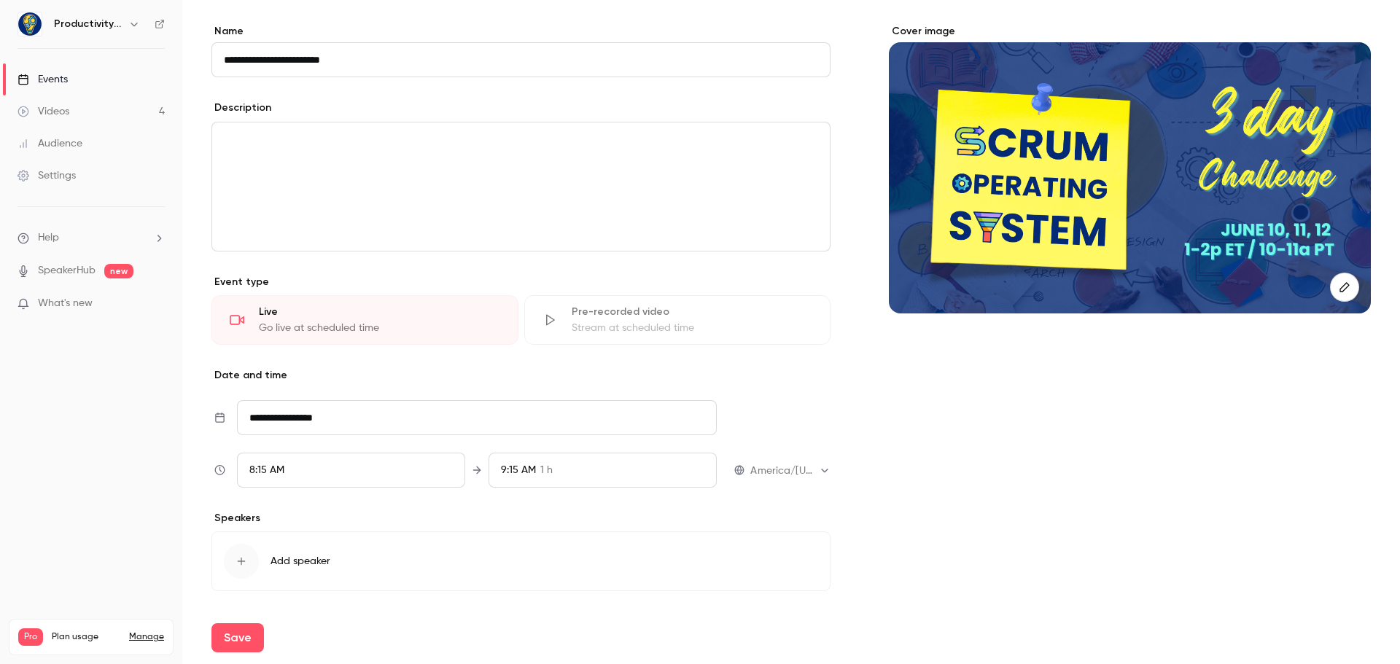
click at [597, 332] on div "Stream at scheduled time" at bounding box center [691, 328] width 241 height 15
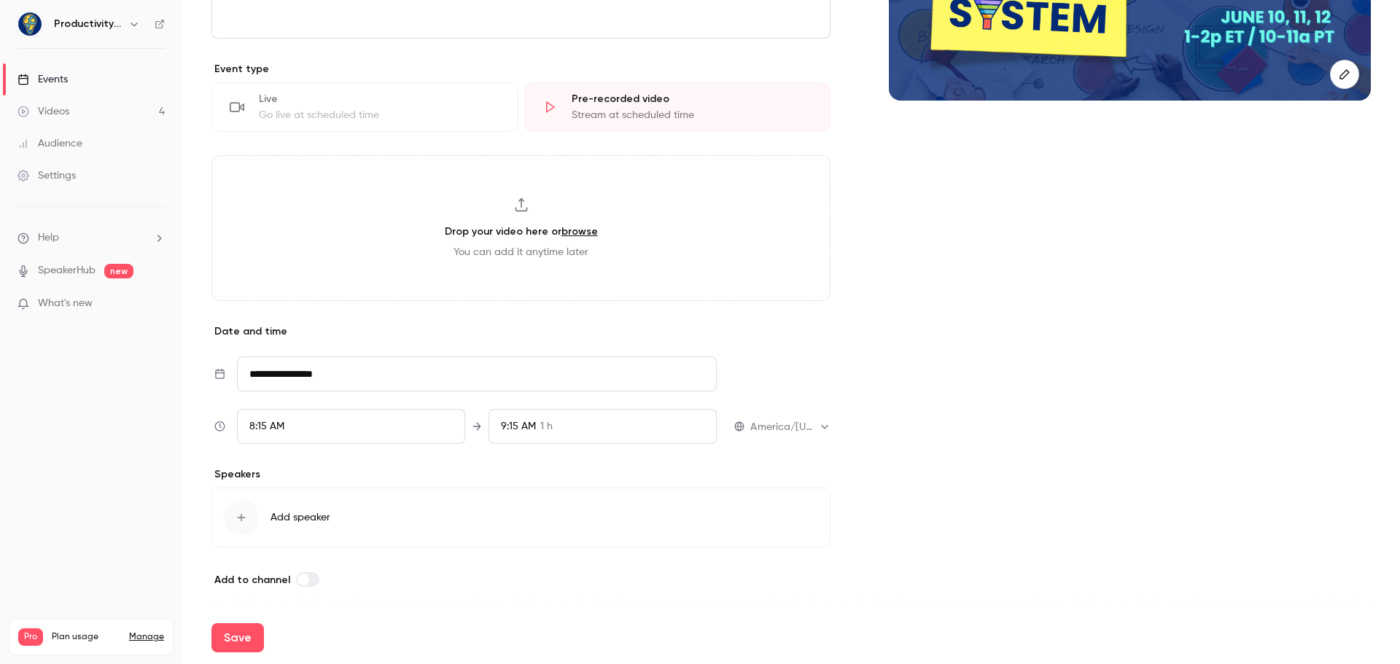
scroll to position [0, 0]
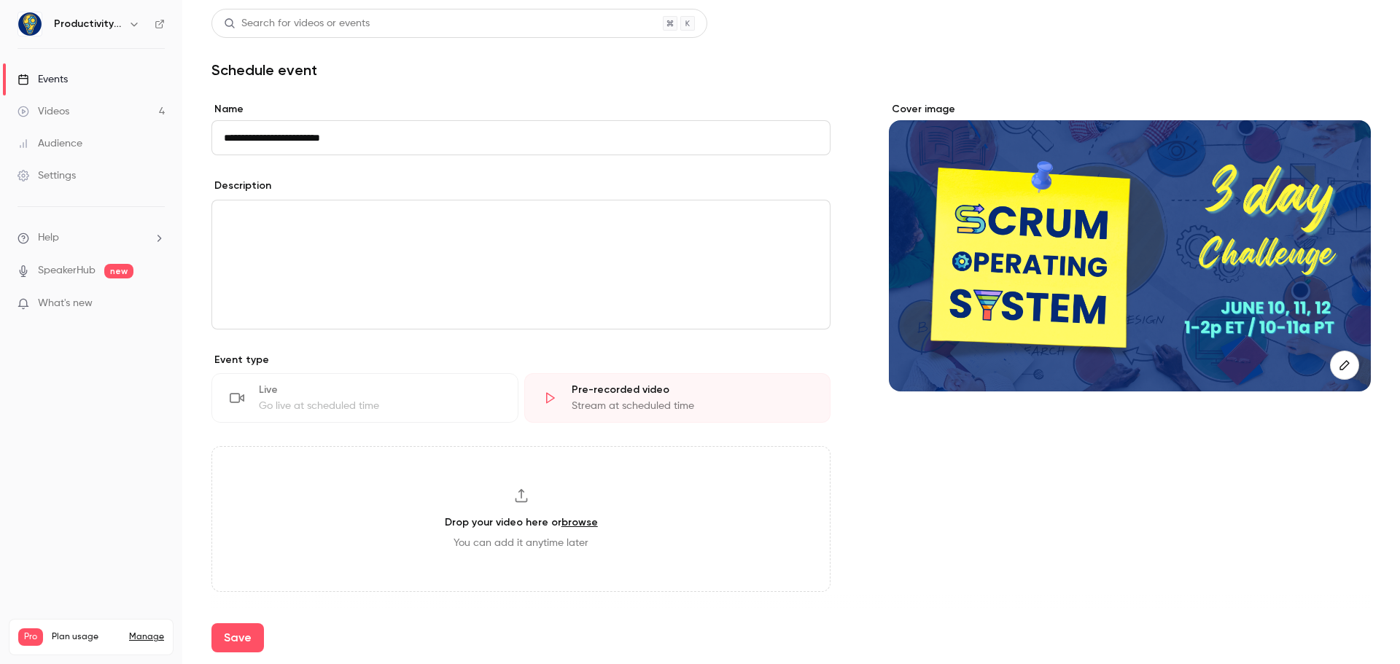
click at [616, 400] on div "Stream at scheduled time" at bounding box center [691, 406] width 241 height 15
click at [103, 238] on li "Help" at bounding box center [90, 237] width 147 height 15
click at [270, 267] on link "Help center" at bounding box center [269, 266] width 160 height 39
click at [66, 116] on div "Videos" at bounding box center [43, 111] width 52 height 15
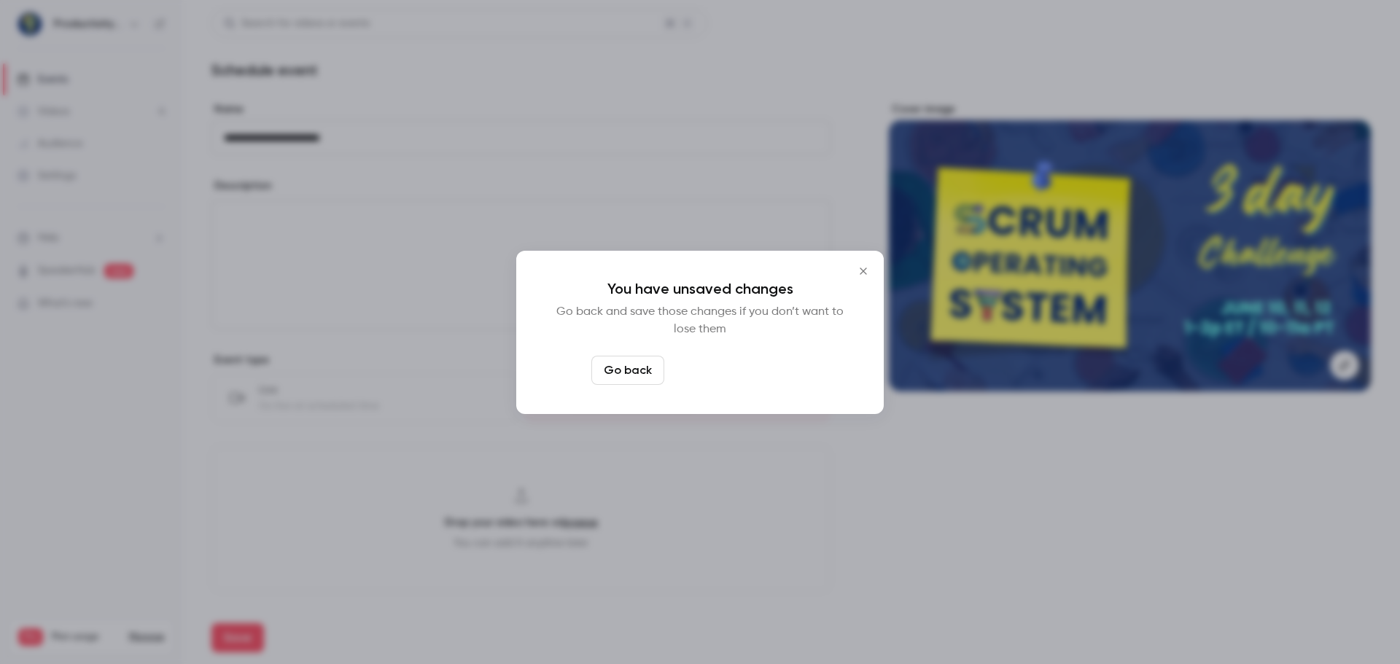
click at [709, 372] on button "Leave page anyway" at bounding box center [739, 370] width 138 height 29
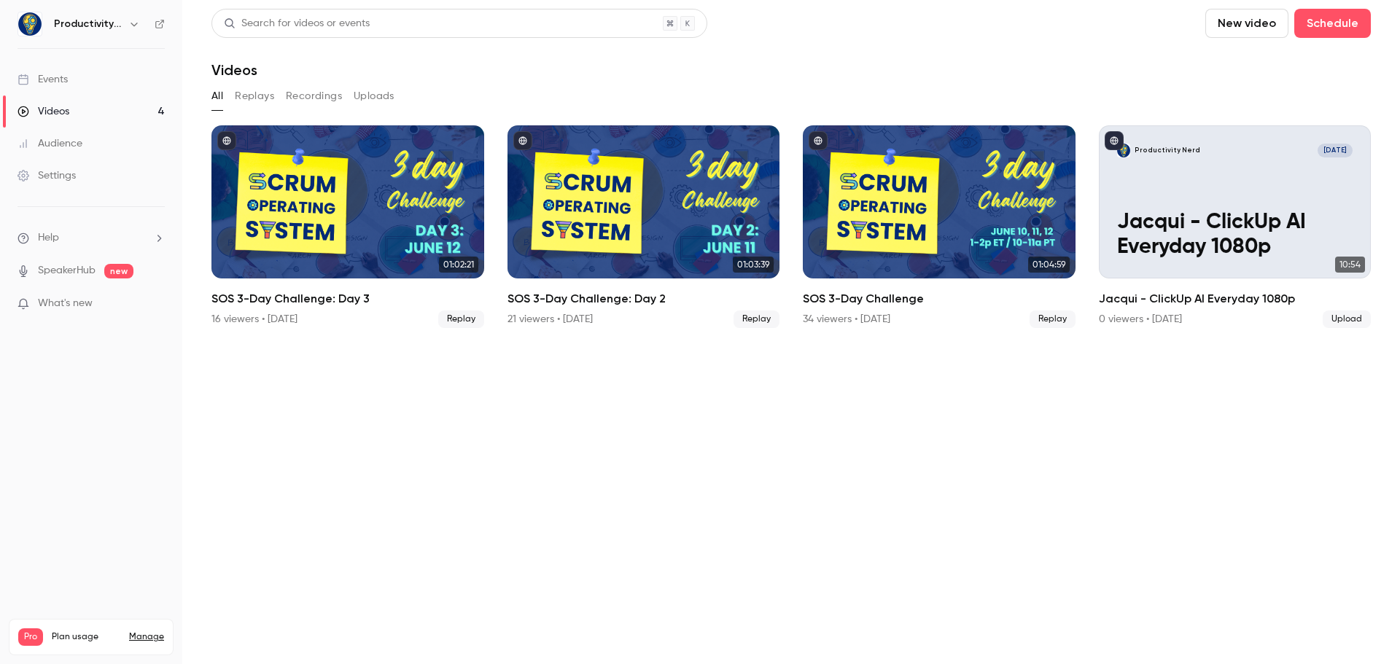
click at [367, 101] on button "Uploads" at bounding box center [374, 96] width 41 height 23
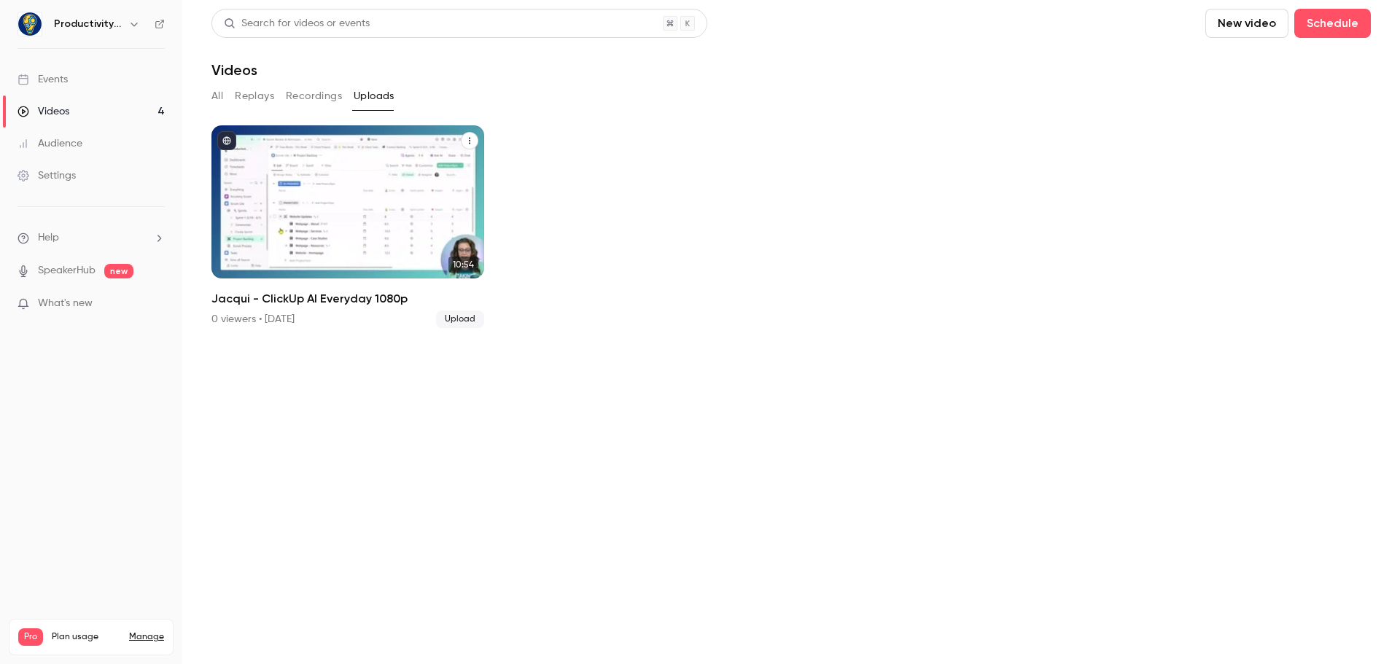
click at [456, 315] on span "Upload" at bounding box center [460, 319] width 48 height 17
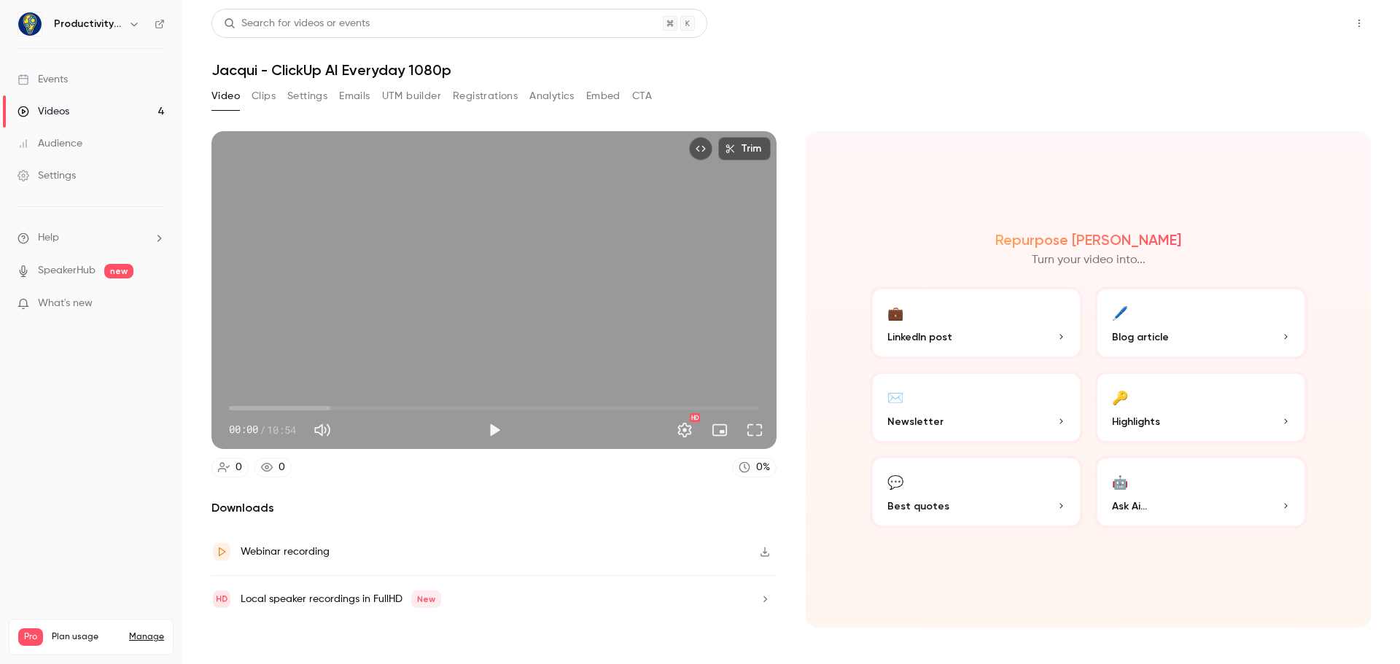
click at [1284, 30] on button "Share" at bounding box center [1307, 23] width 58 height 29
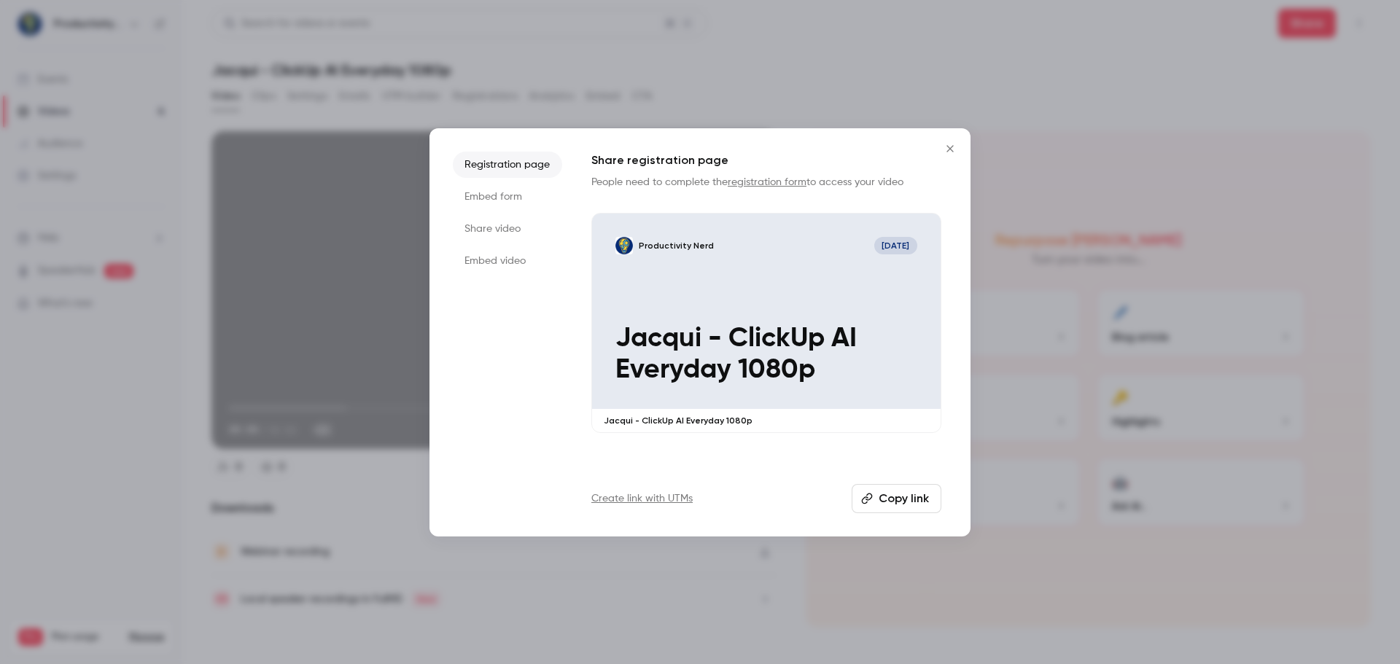
click at [949, 147] on icon "Close" at bounding box center [949, 149] width 17 height 12
